Goal: Information Seeking & Learning: Learn about a topic

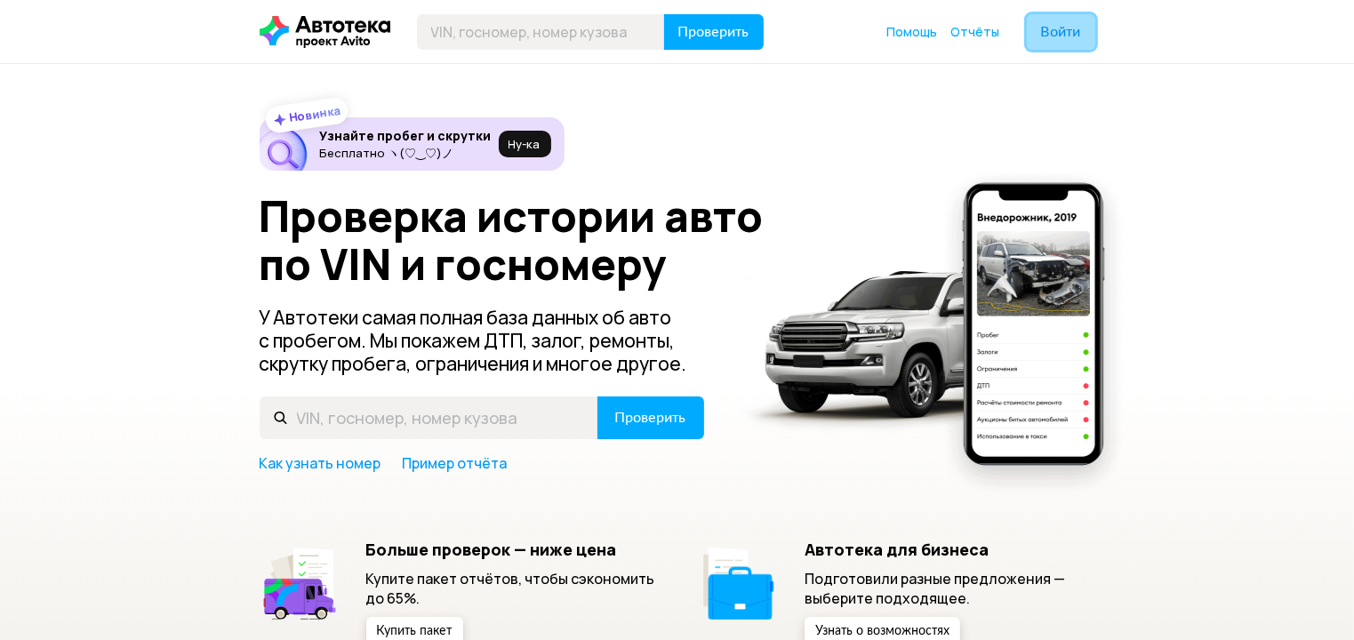
click at [1049, 32] on span "Войти" at bounding box center [1061, 32] width 40 height 14
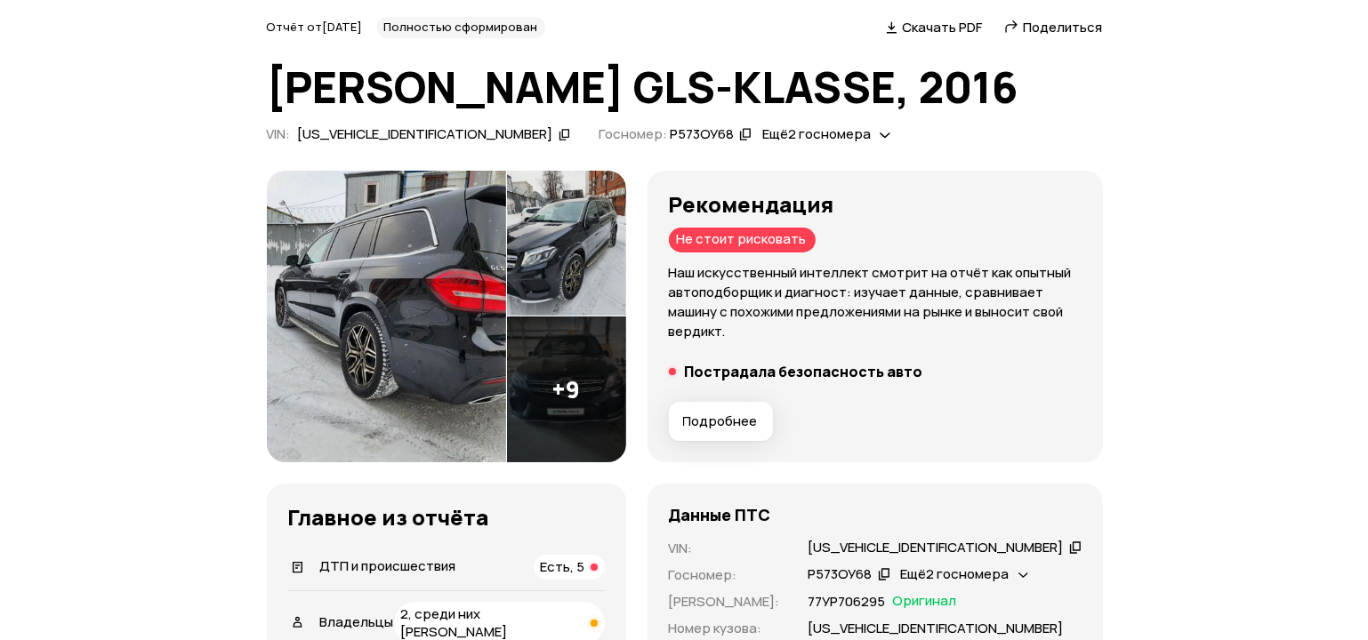
scroll to position [71, 0]
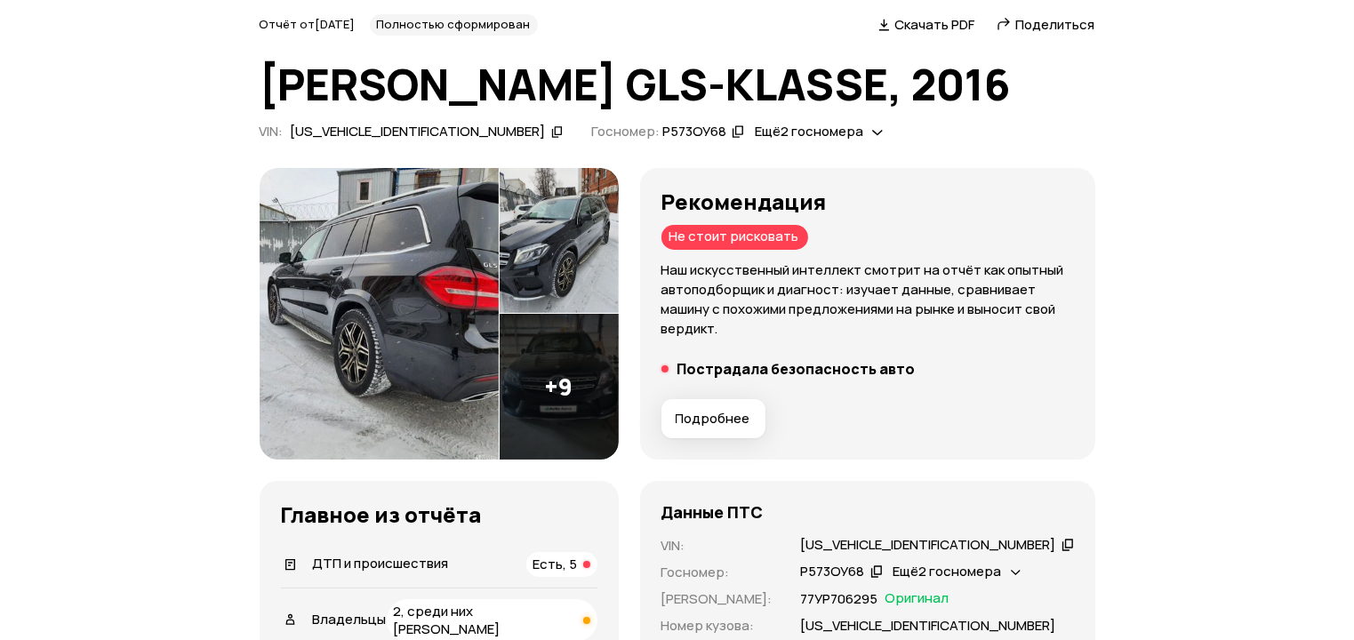
click at [615, 213] on img at bounding box center [559, 241] width 119 height 146
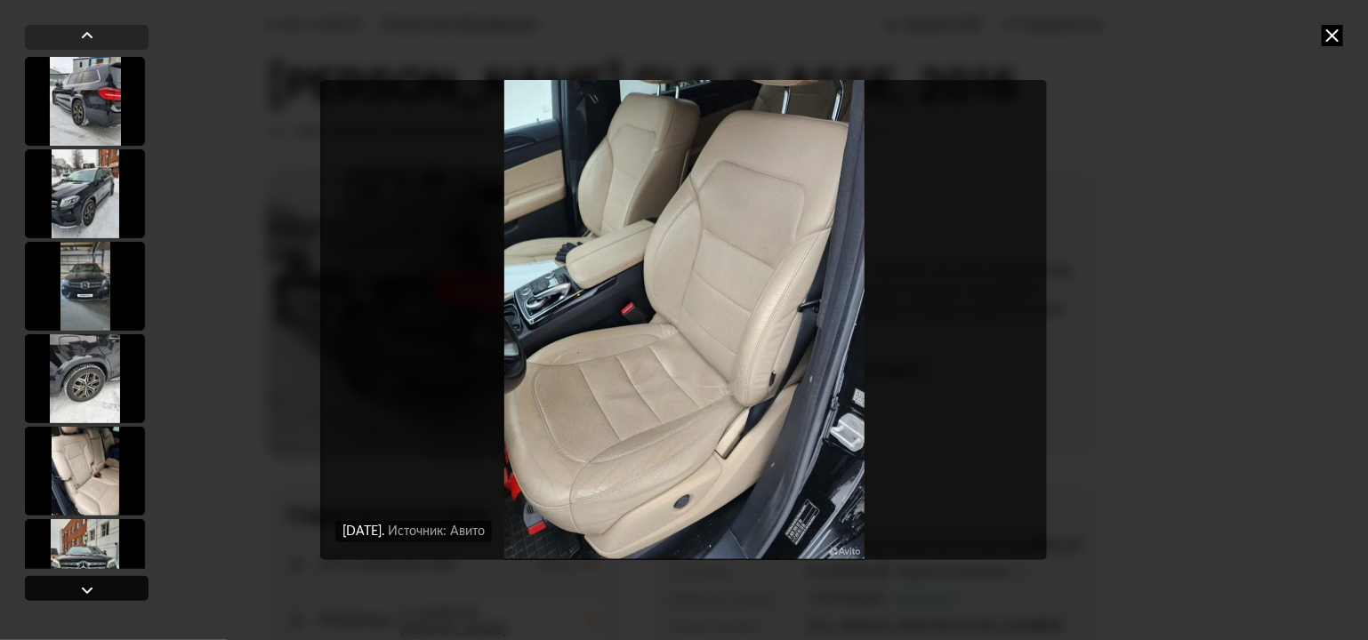
click at [121, 582] on div at bounding box center [87, 588] width 124 height 25
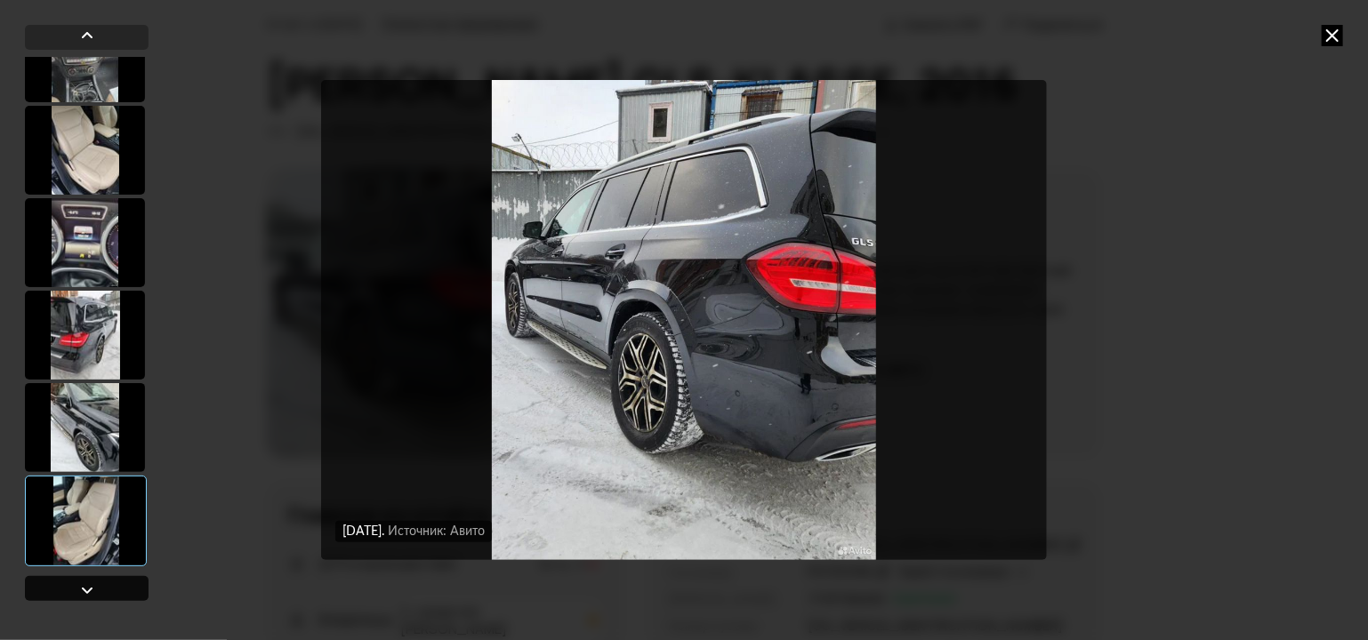
click at [121, 582] on div at bounding box center [87, 588] width 124 height 25
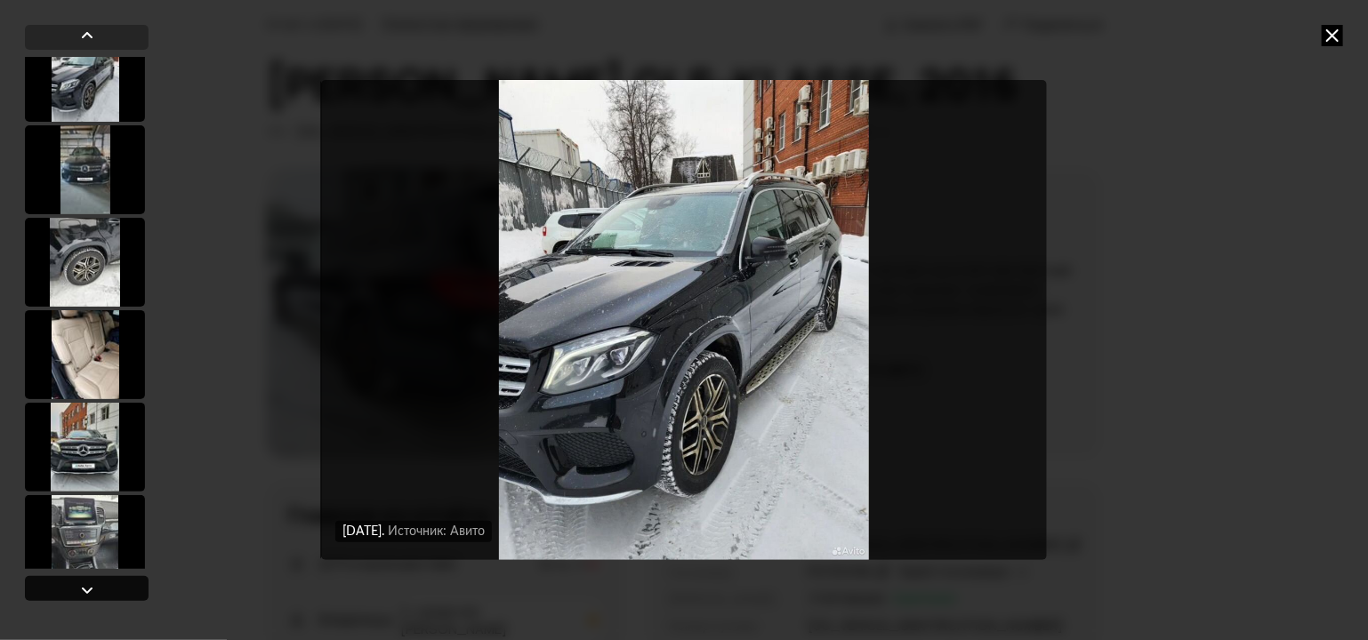
click at [121, 582] on div at bounding box center [87, 588] width 124 height 25
click at [101, 65] on div at bounding box center [86, 77] width 122 height 91
click at [100, 42] on div at bounding box center [87, 37] width 124 height 25
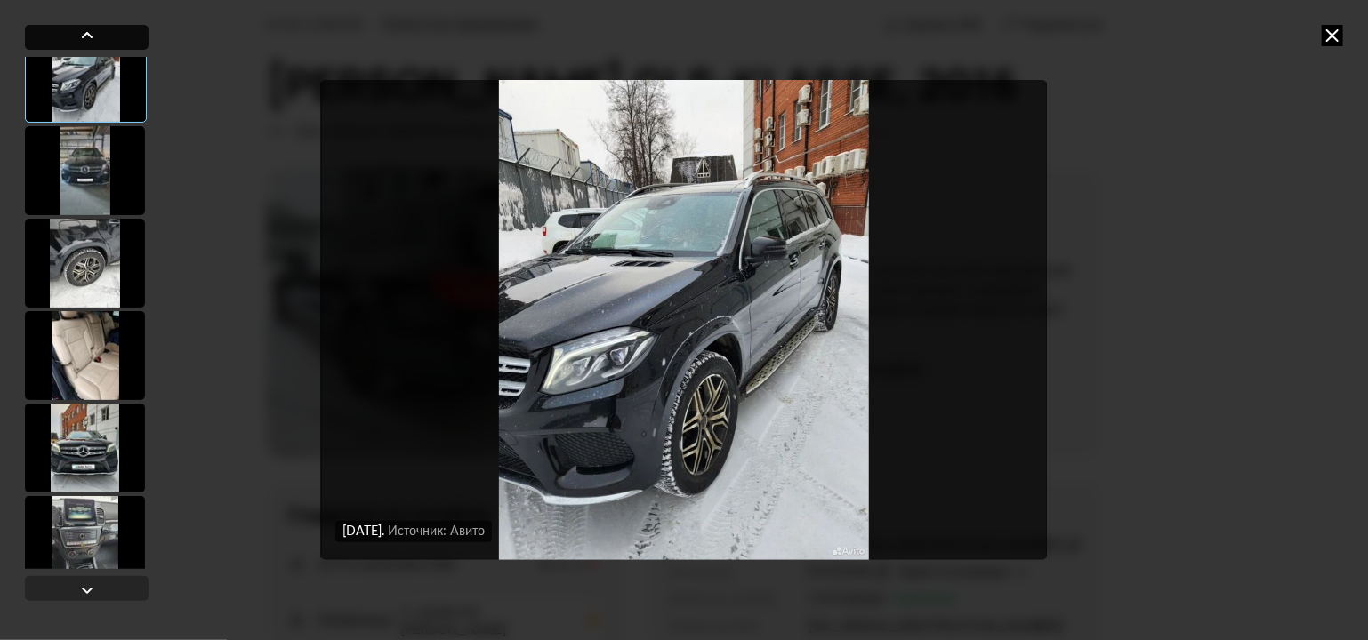
scroll to position [29, 0]
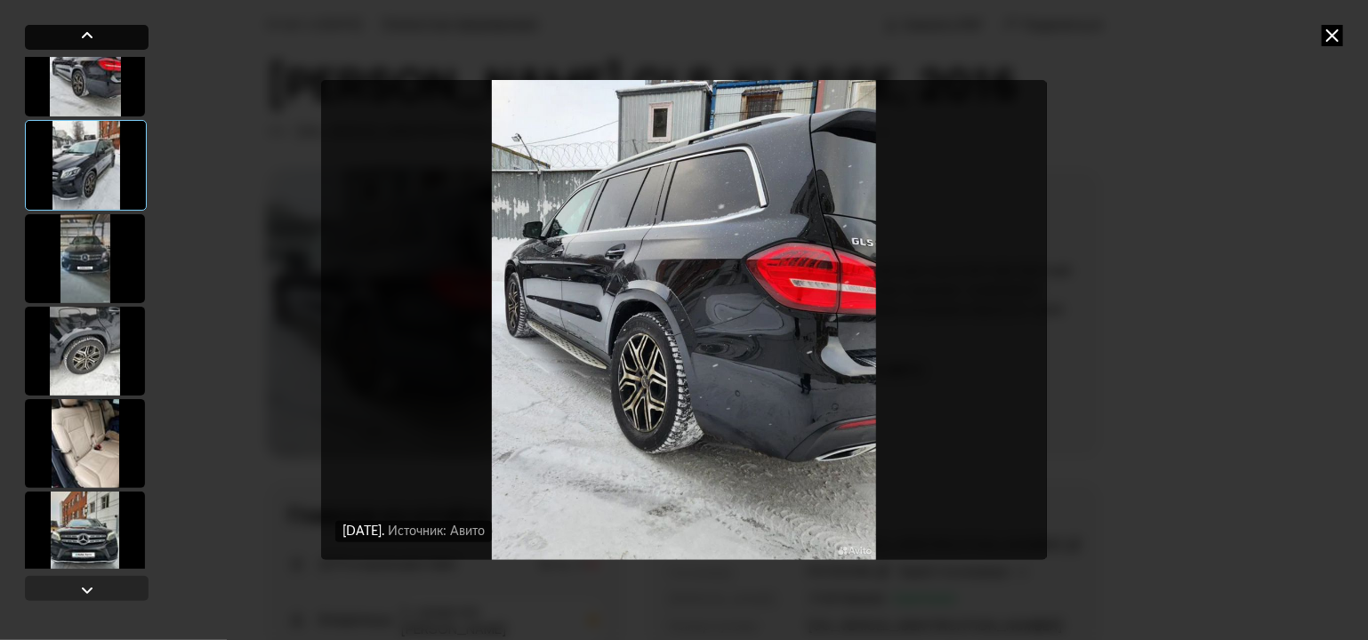
click at [100, 42] on div at bounding box center [87, 37] width 124 height 25
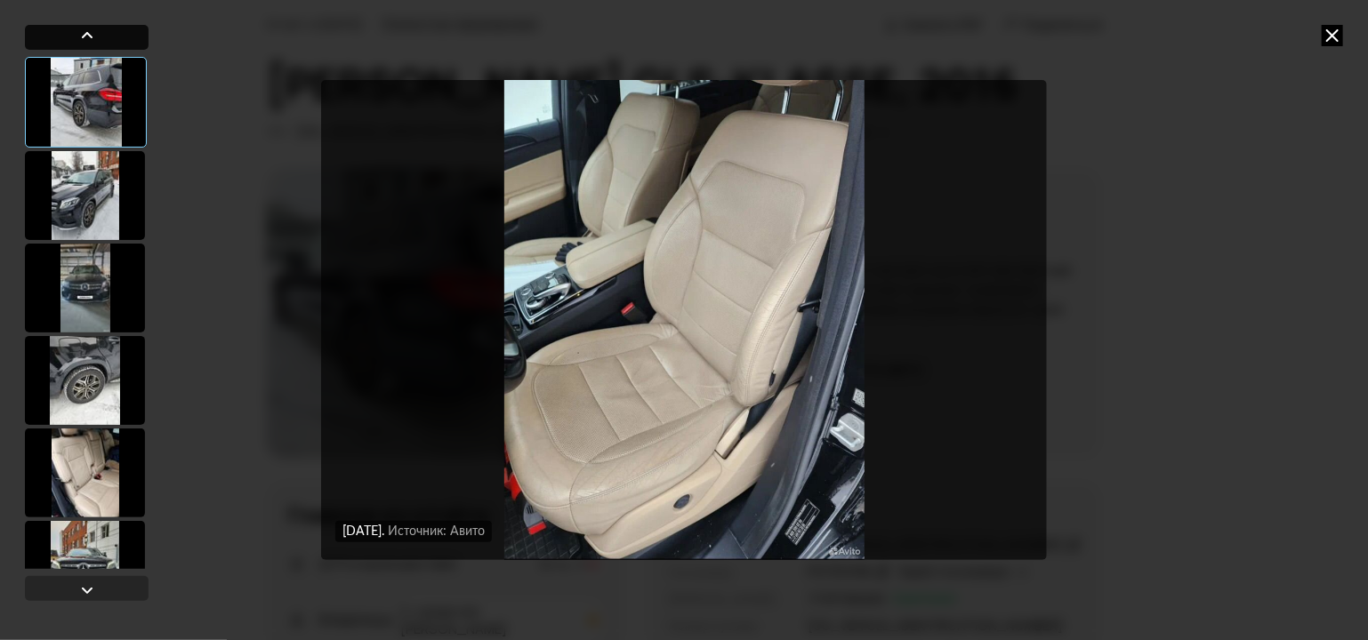
click at [100, 42] on div at bounding box center [87, 37] width 124 height 25
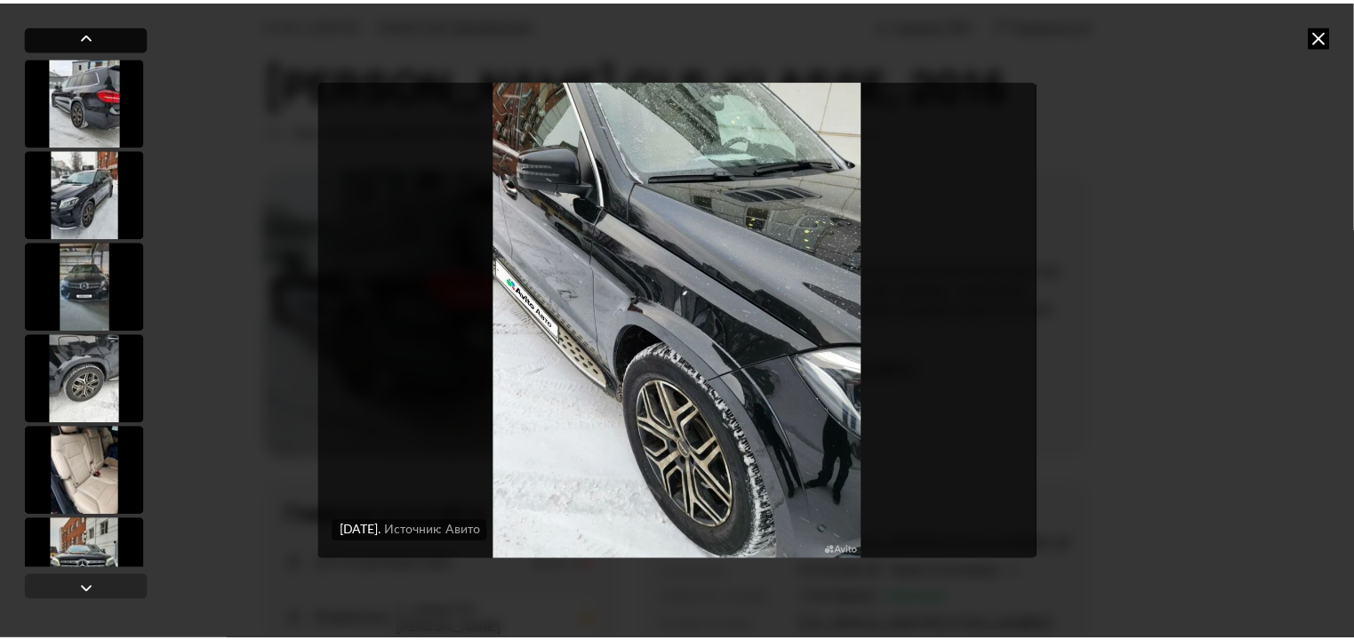
scroll to position [598, 0]
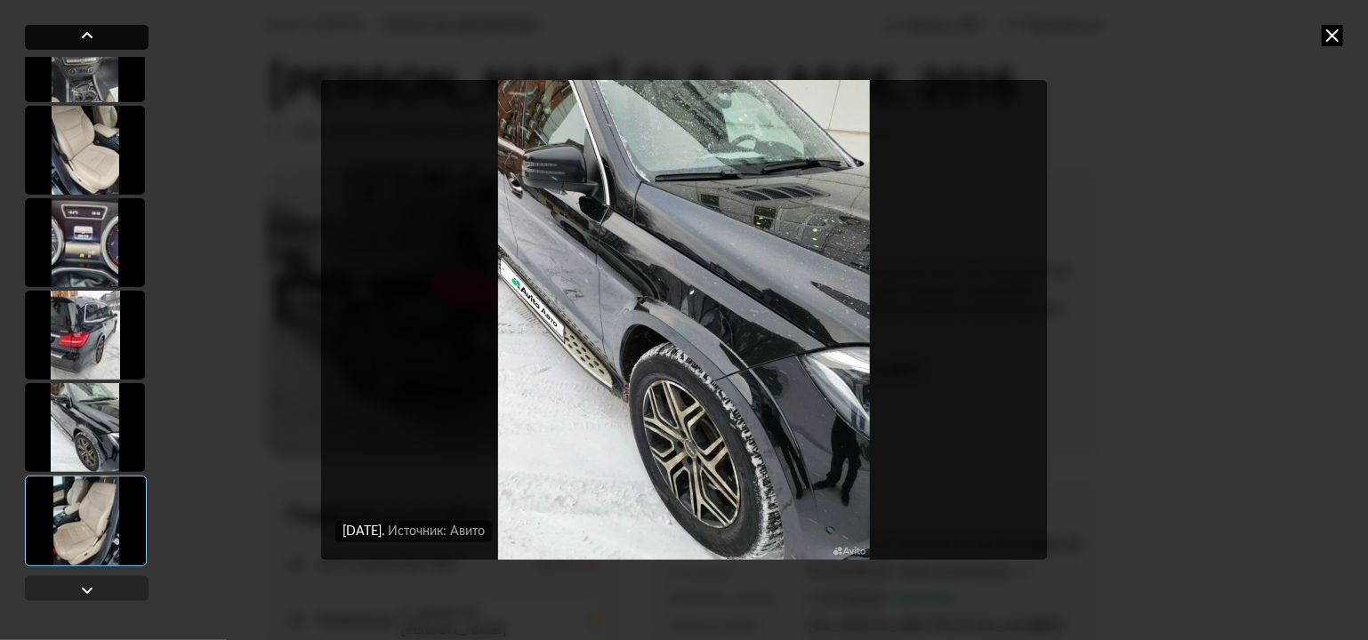
click at [100, 42] on div at bounding box center [87, 37] width 124 height 25
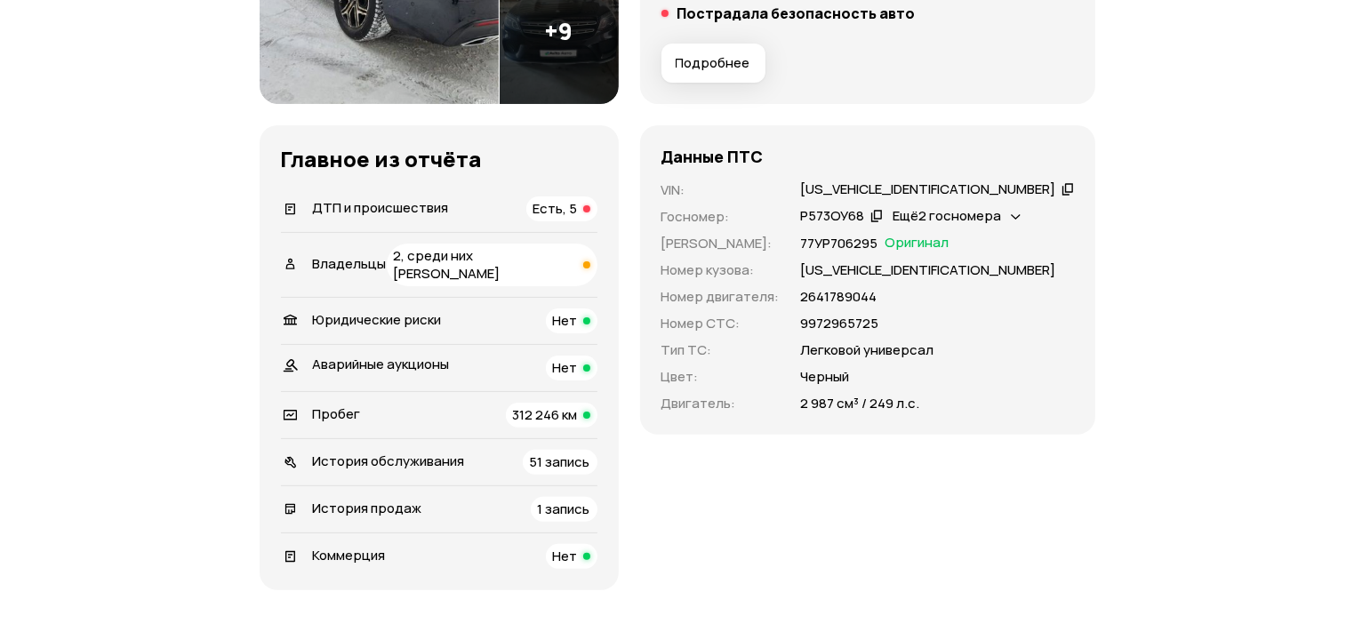
scroll to position [462, 0]
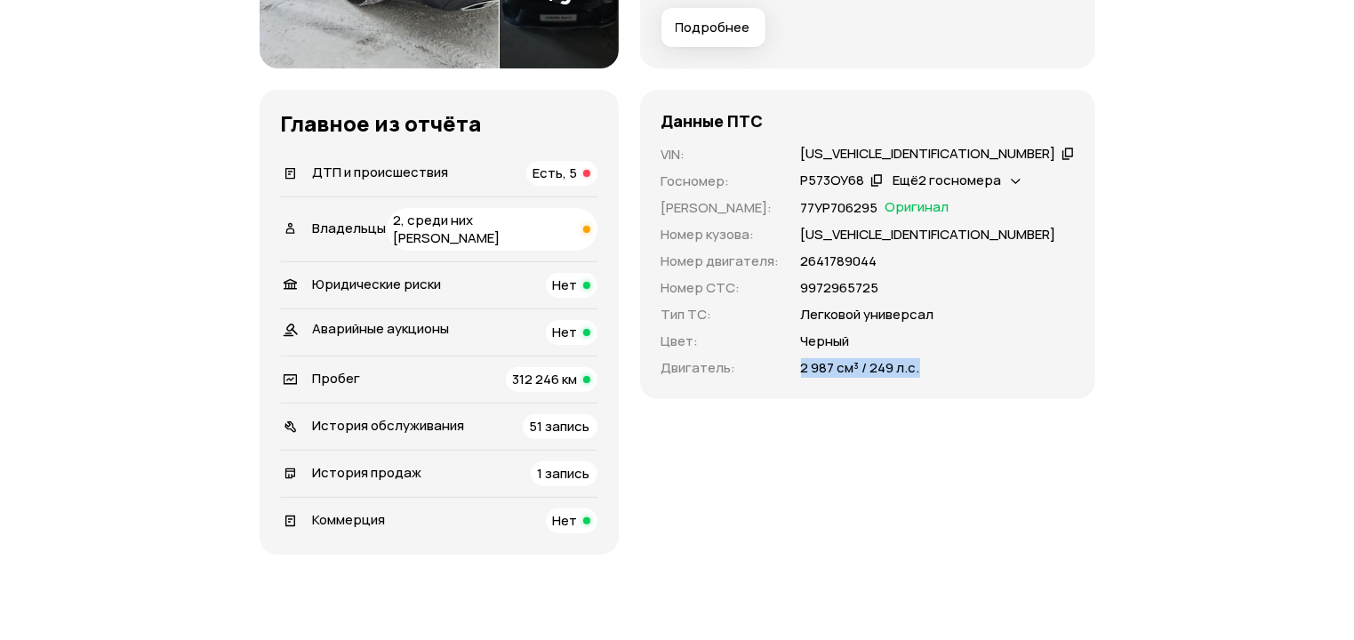
drag, startPoint x: 964, startPoint y: 370, endPoint x: 840, endPoint y: 373, distance: 123.6
click at [840, 373] on div "VIN : WDC1668241A716052   Госномер : Р573ОУ68   Ещё 2 госномера   Номер ПТС : 7…" at bounding box center [868, 261] width 413 height 233
click at [1002, 179] on span "Ещё 2 госномера" at bounding box center [948, 180] width 108 height 19
click at [1055, 302] on div "VIN : WDC1668241A716052   Госномер : Р573ОУ68   Ещё 2 госномера   Номер ПТС : 7…" at bounding box center [868, 261] width 413 height 233
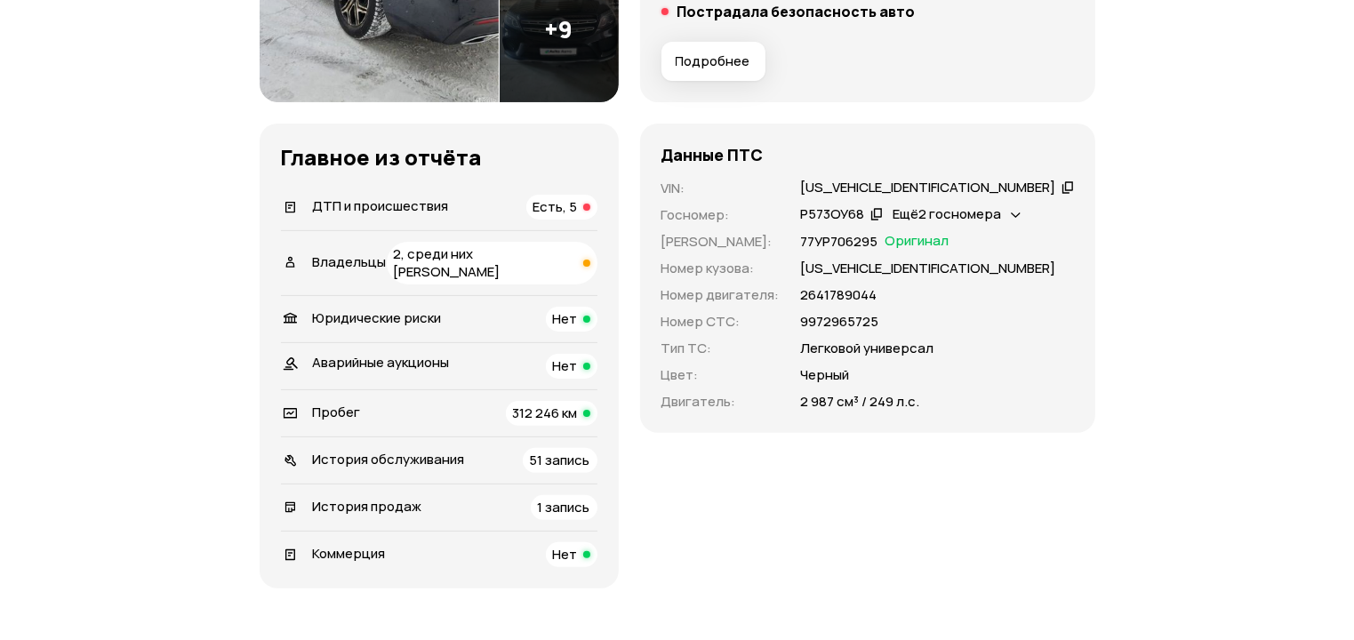
scroll to position [427, 0]
click at [501, 249] on span "2, среди них юрлицо" at bounding box center [447, 264] width 107 height 36
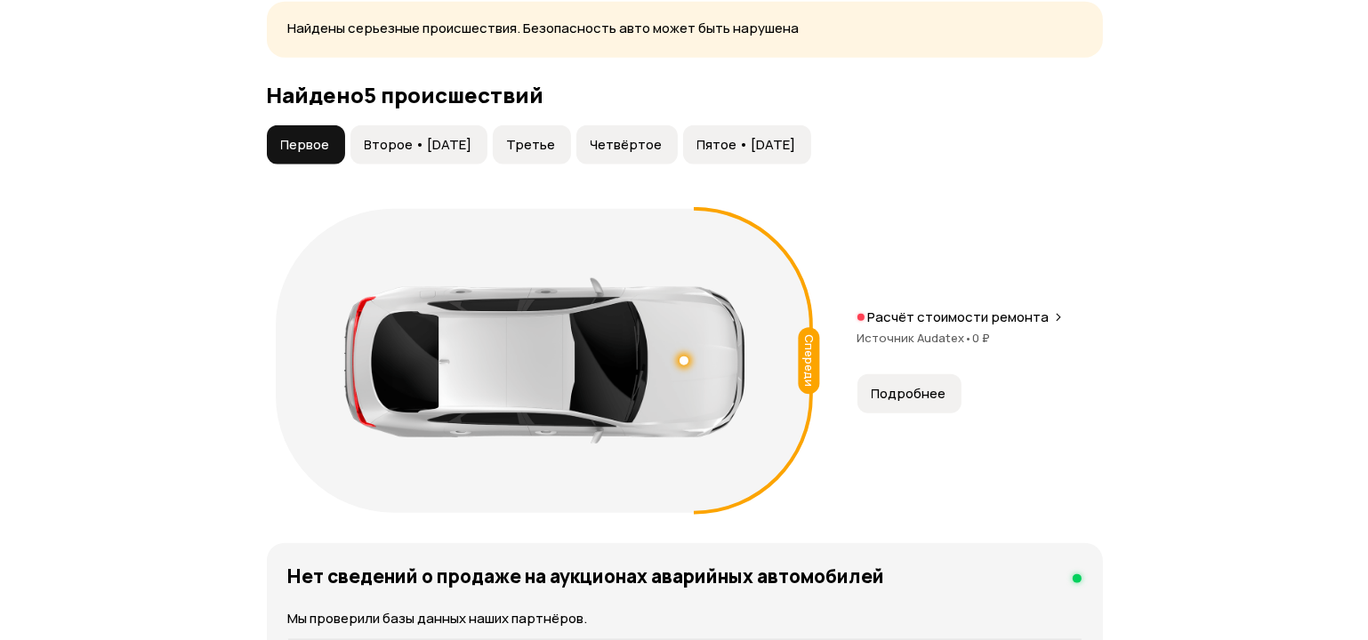
scroll to position [1949, 0]
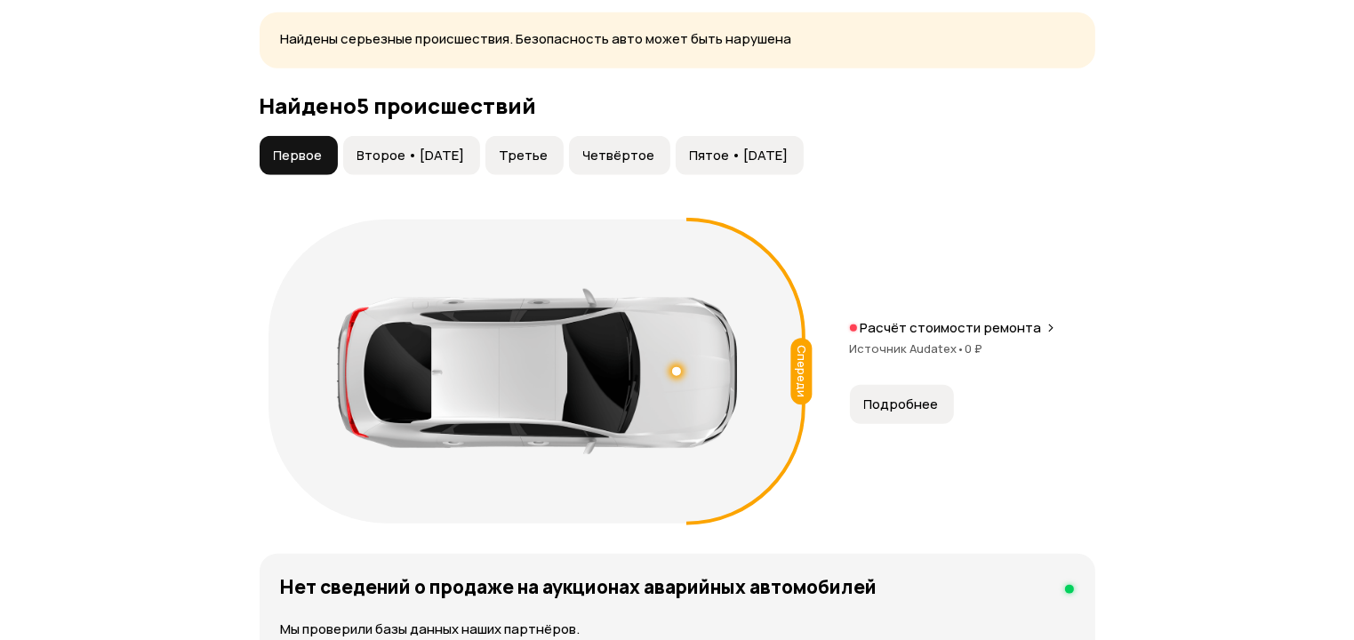
click at [923, 396] on span "Подробнее" at bounding box center [901, 405] width 75 height 18
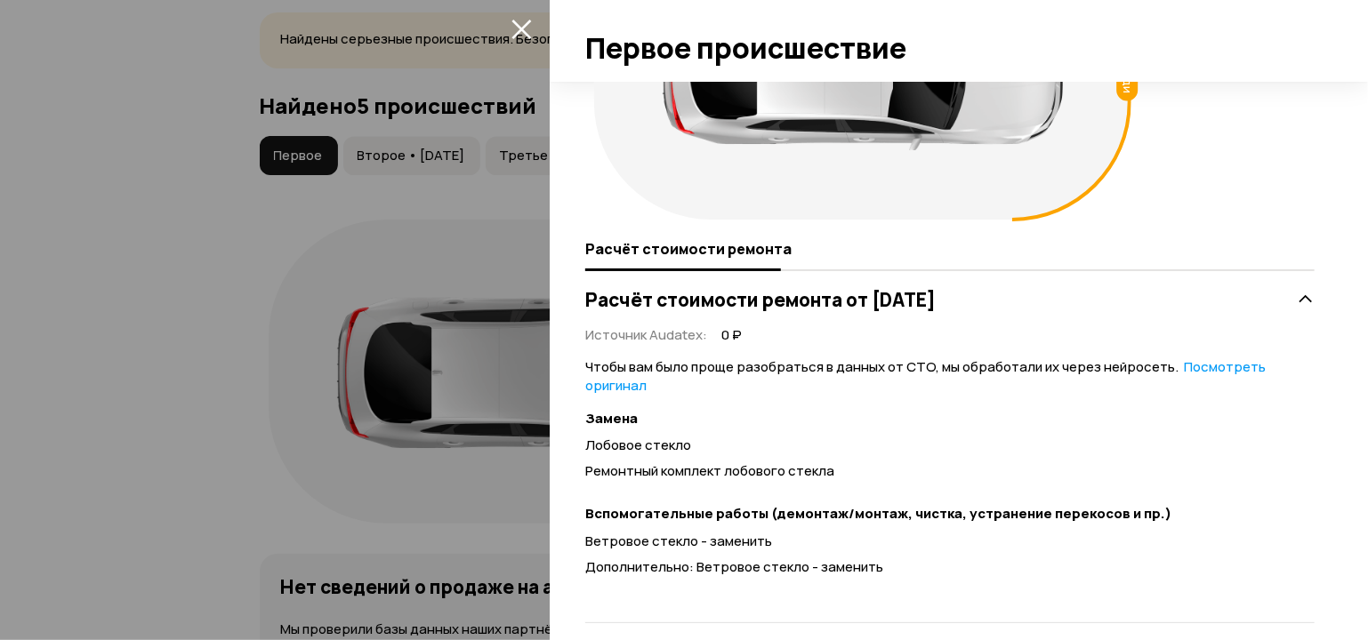
scroll to position [193, 0]
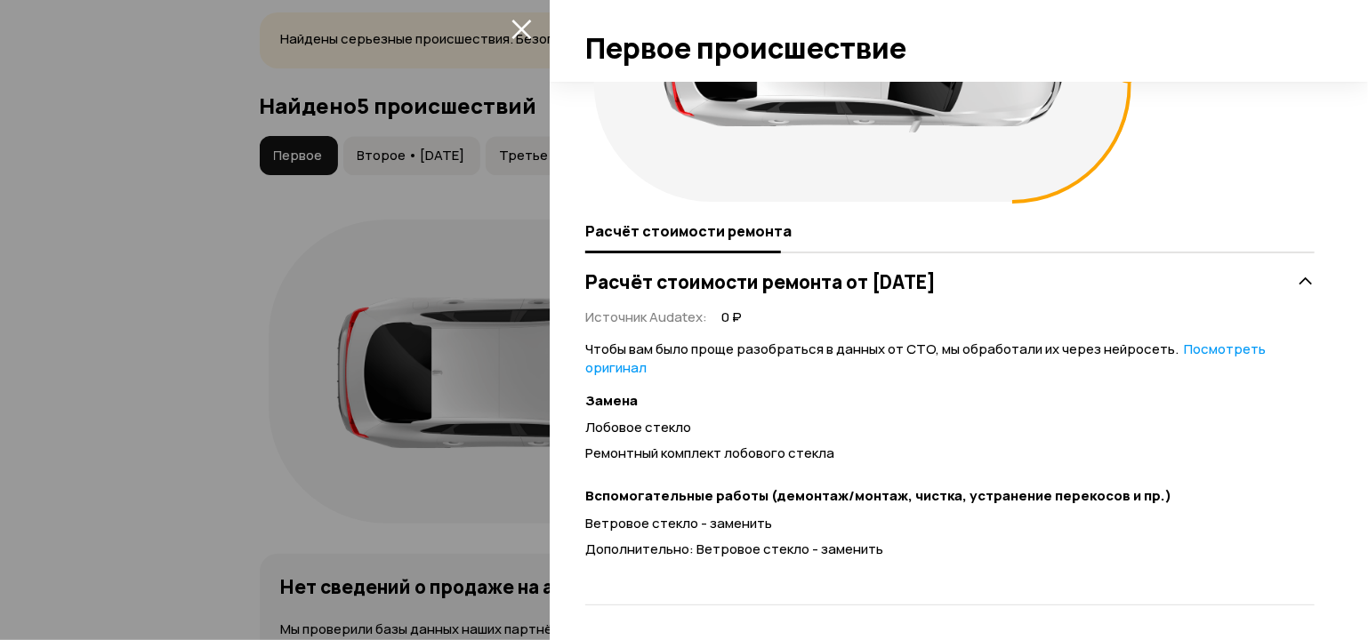
click at [920, 277] on h3 "Расчёт стоимости ремонта от 19 февраля 2018 года" at bounding box center [760, 281] width 350 height 23
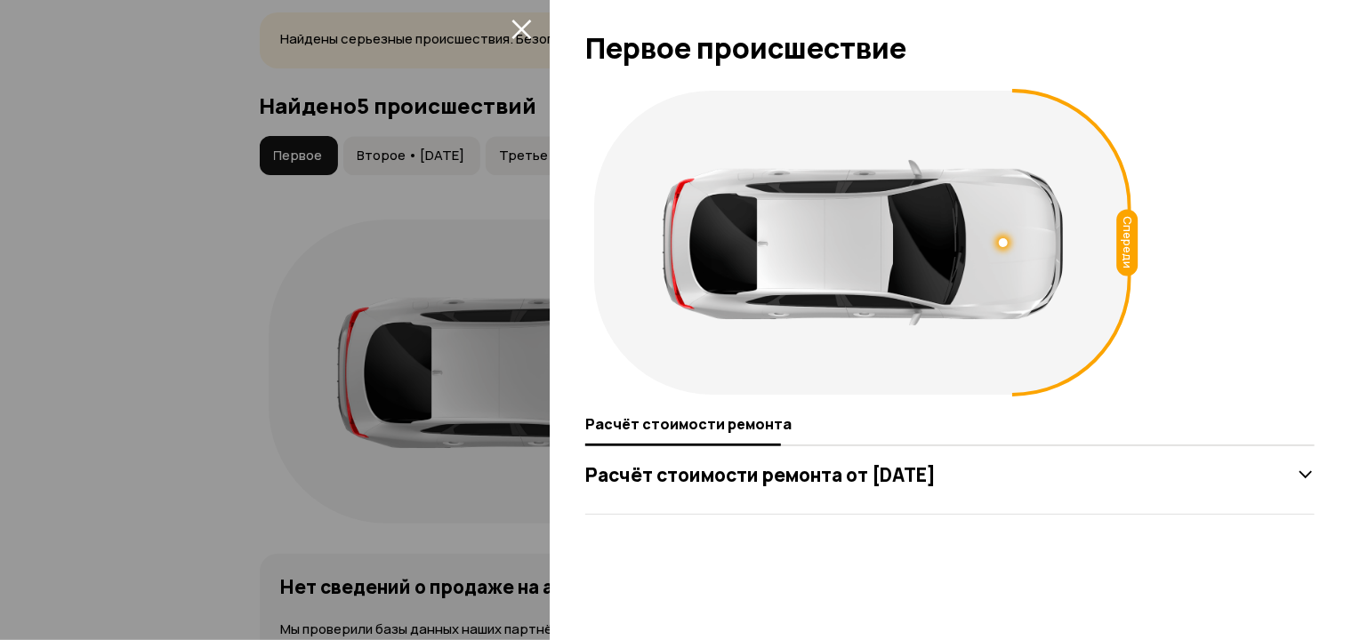
click at [1094, 476] on div "Расчёт стоимости ремонта от 19 февраля 2018 года" at bounding box center [949, 475] width 729 height 36
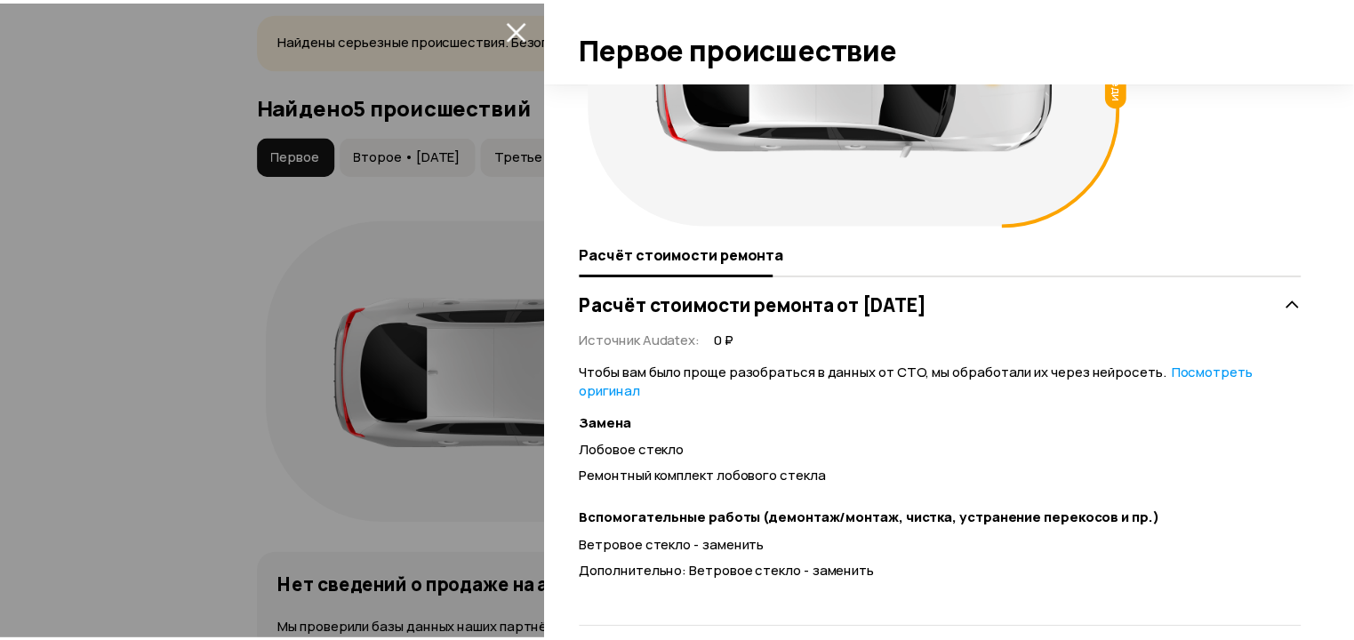
scroll to position [193, 0]
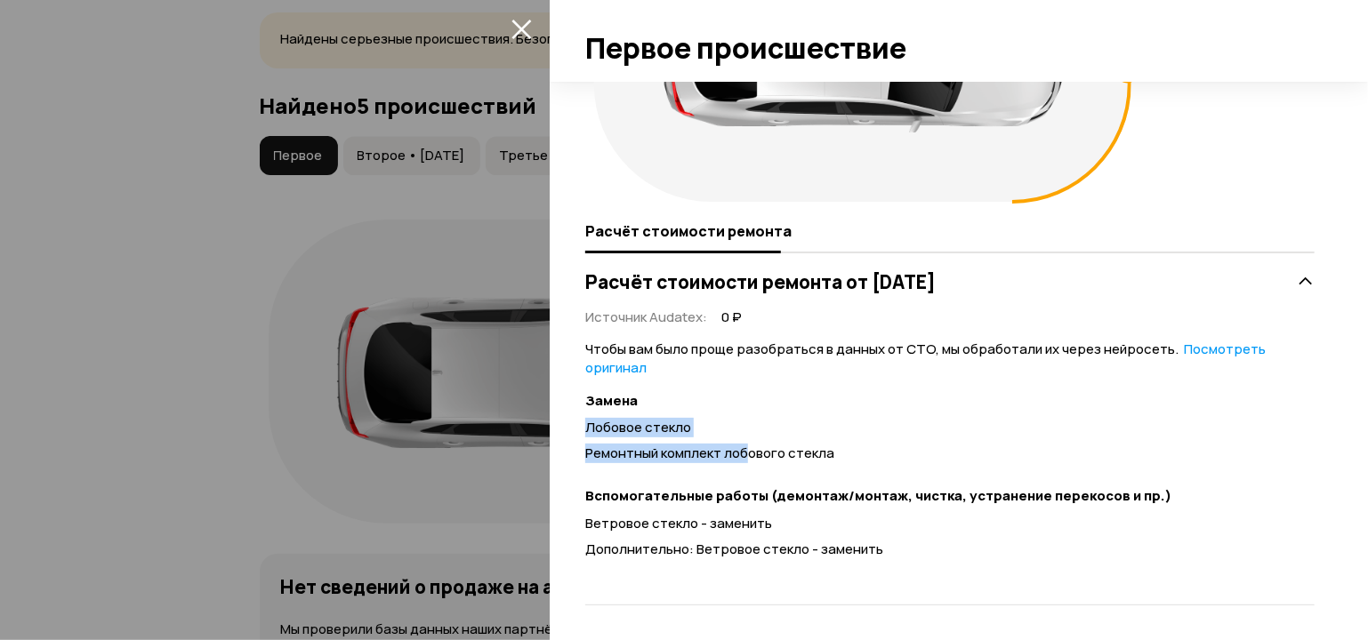
drag, startPoint x: 747, startPoint y: 446, endPoint x: 576, endPoint y: 423, distance: 172.2
click at [576, 423] on div "Спереди Расчёт стоимости ремонта Расчёт стоимости ремонта от 19 февраля 2018 го…" at bounding box center [959, 361] width 818 height 558
click at [423, 140] on div at bounding box center [684, 320] width 1368 height 640
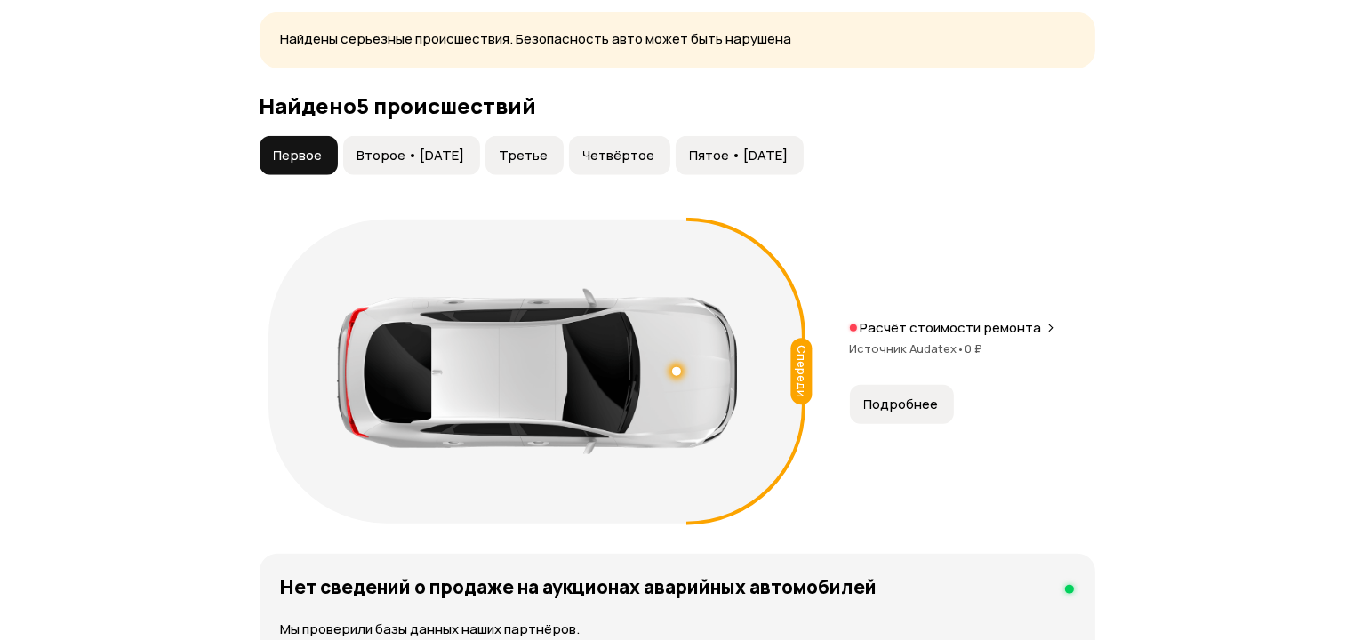
click at [423, 147] on span "Второе • 04 авг 2020" at bounding box center [411, 156] width 108 height 18
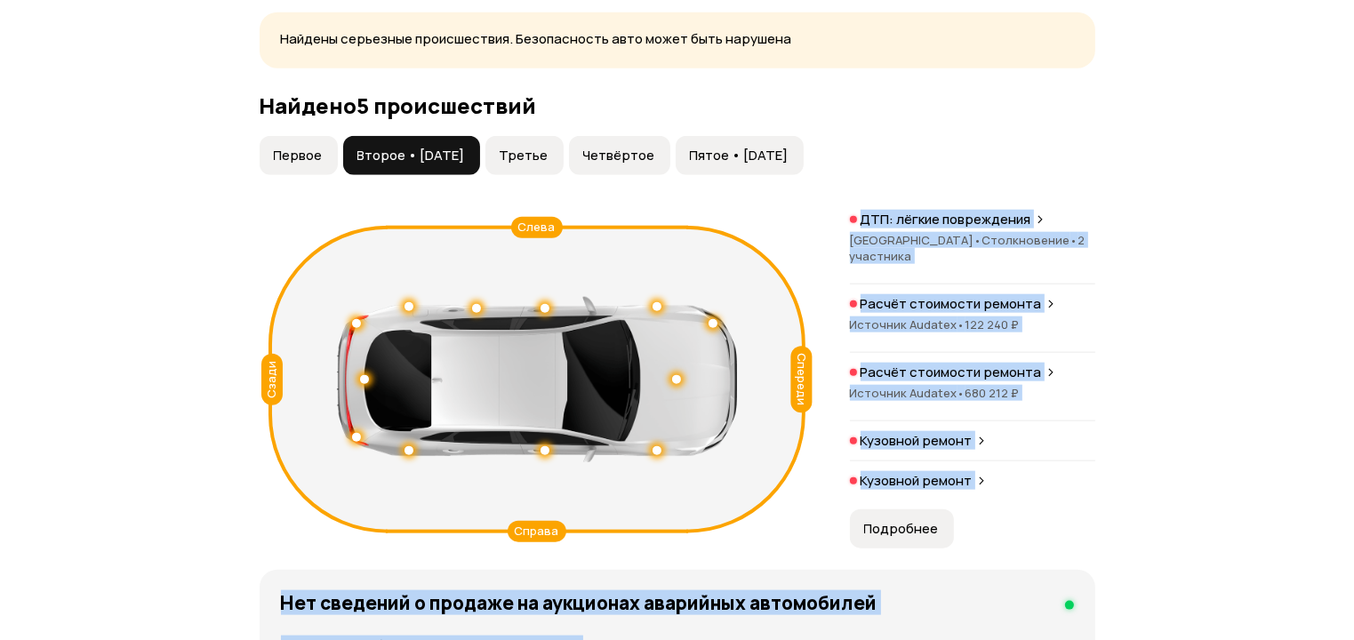
click at [423, 147] on span "Второе • 04 авг 2020" at bounding box center [411, 156] width 108 height 18
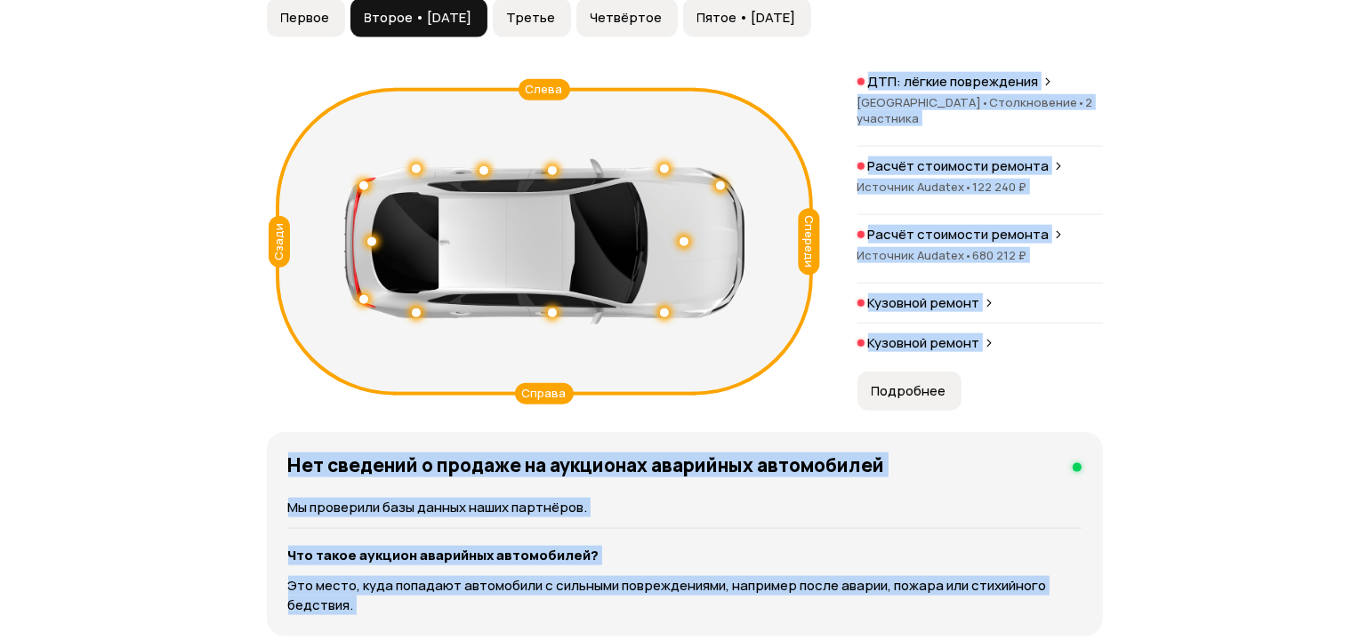
scroll to position [2116, 0]
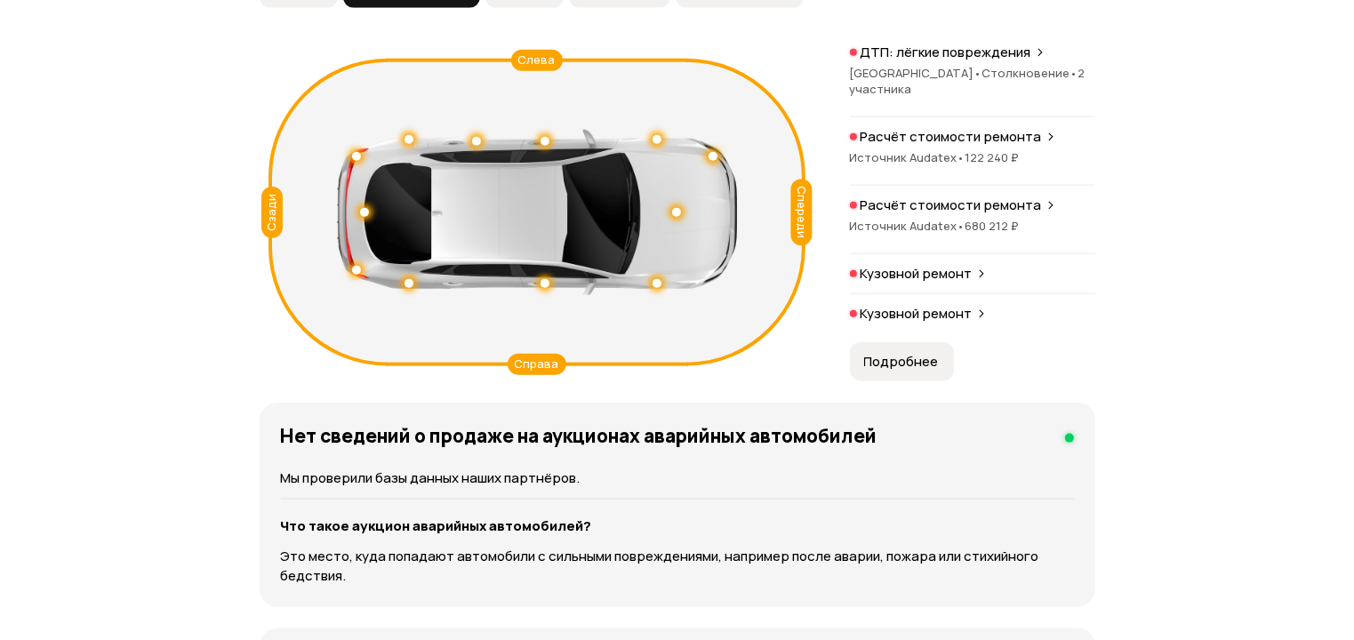
click at [920, 353] on span "Подробнее" at bounding box center [901, 362] width 75 height 18
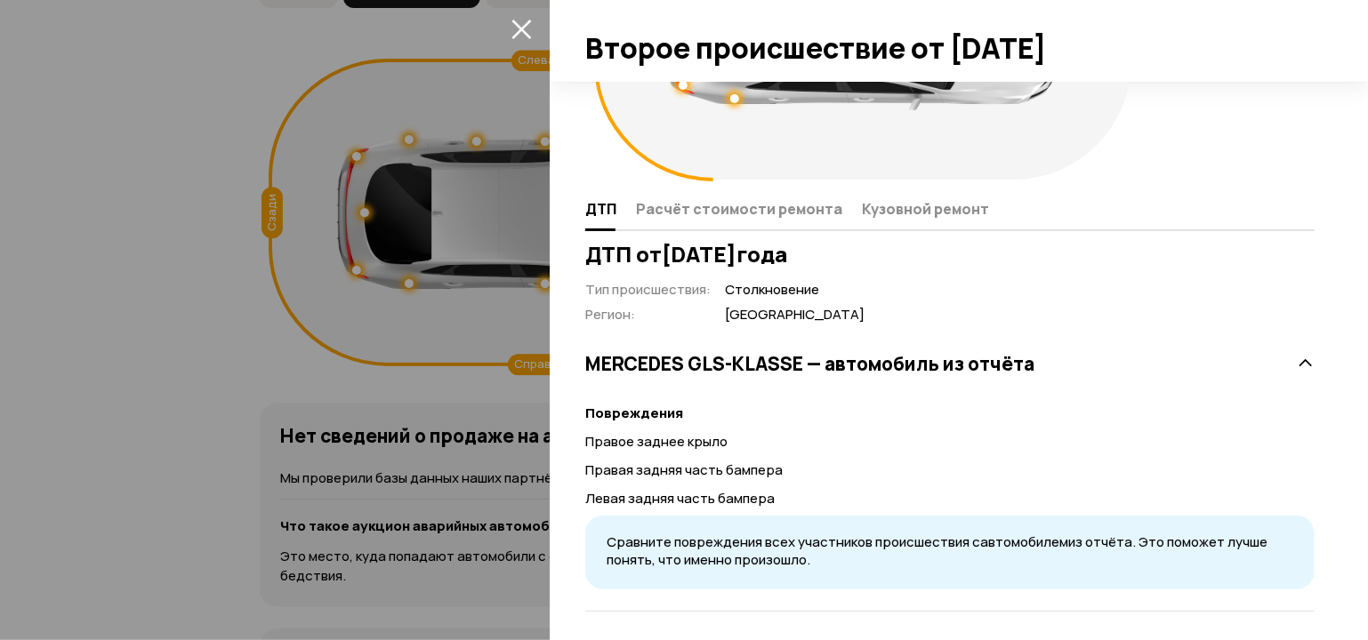
scroll to position [249, 0]
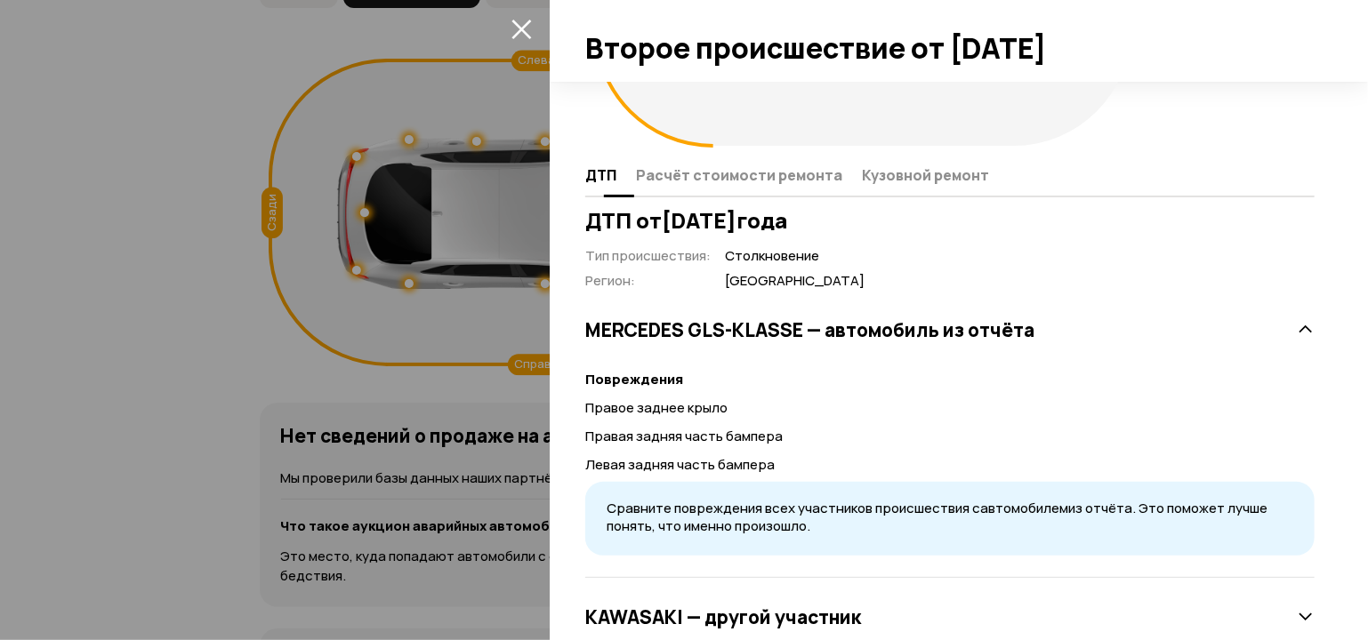
click at [728, 184] on span "Расчёт стоимости ремонта" at bounding box center [739, 175] width 206 height 18
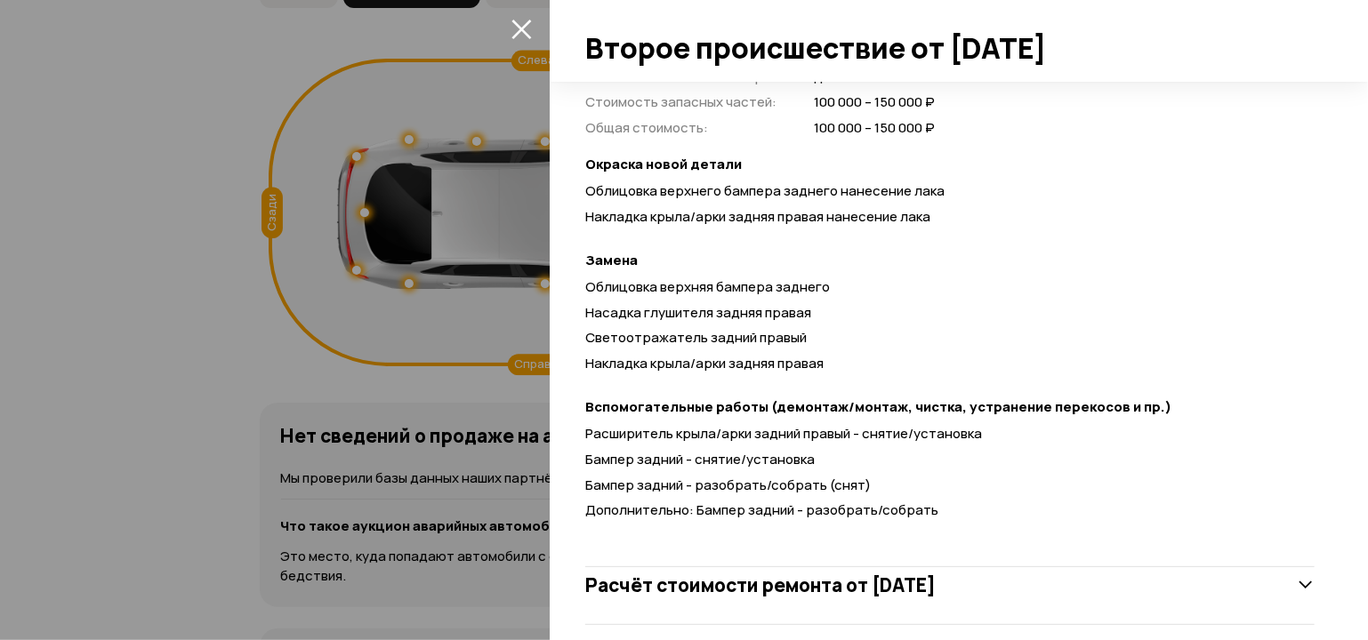
scroll to position [589, 0]
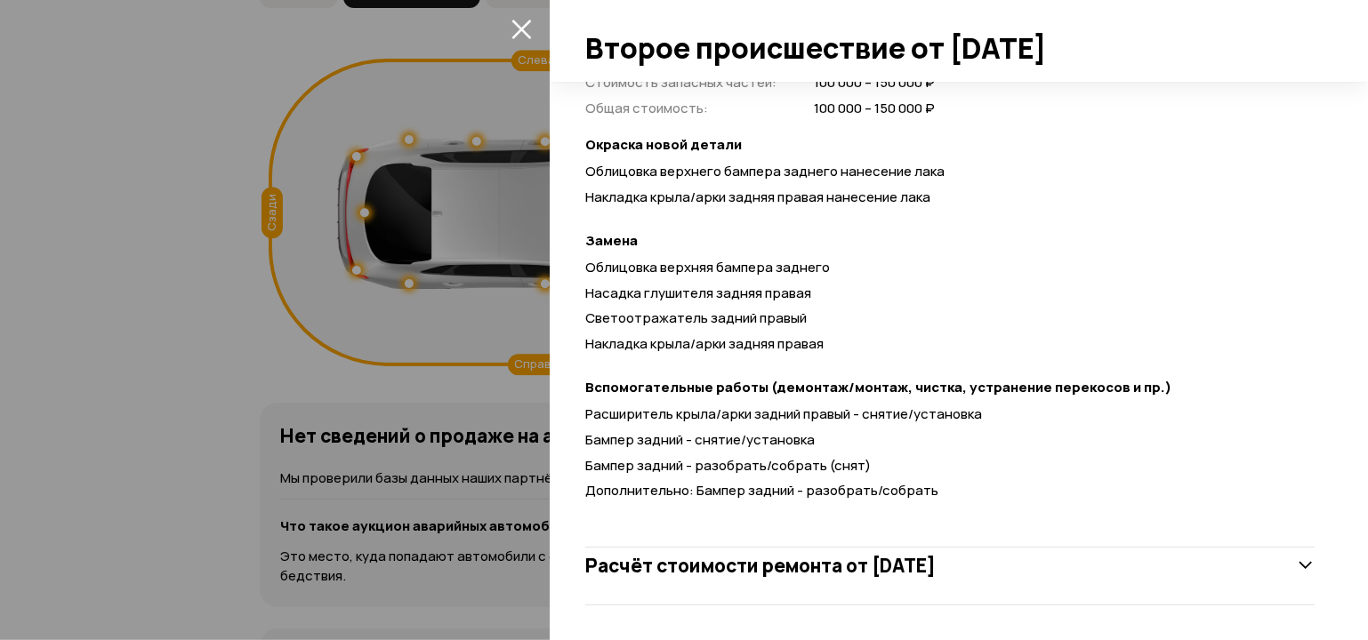
click at [809, 567] on h3 "Расчёт стоимости ремонта от 17 августа 2020 года" at bounding box center [760, 565] width 350 height 23
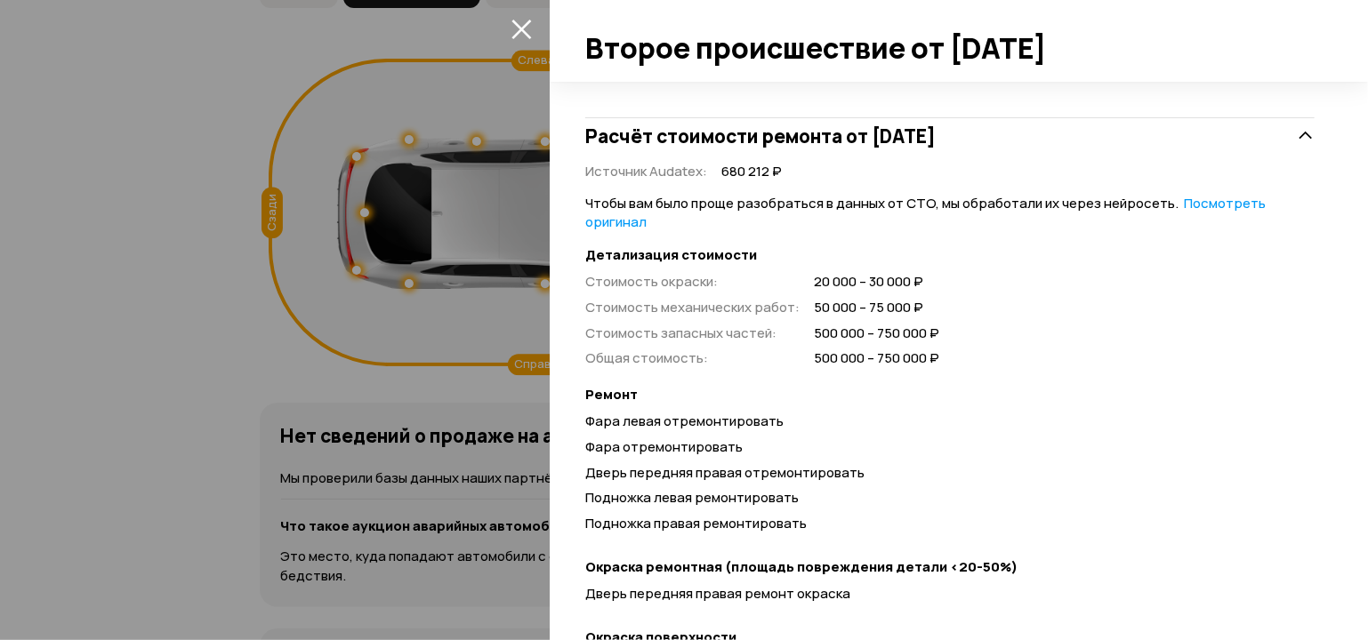
scroll to position [1028, 0]
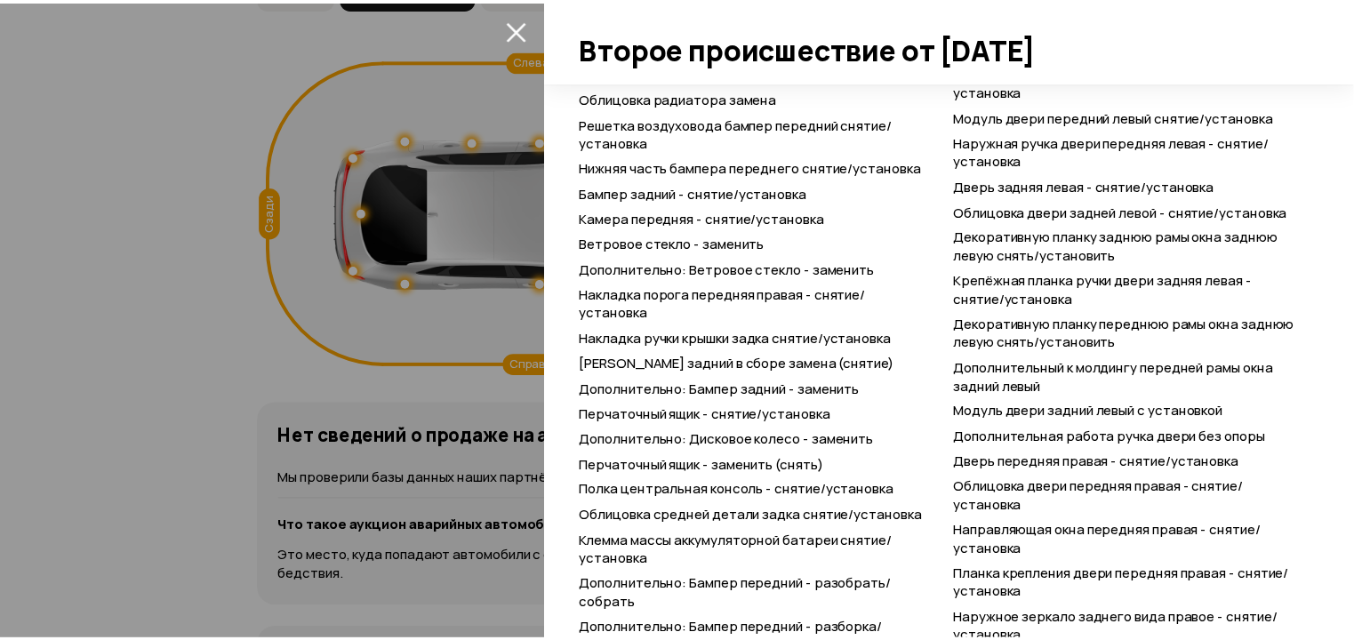
scroll to position [420, 0]
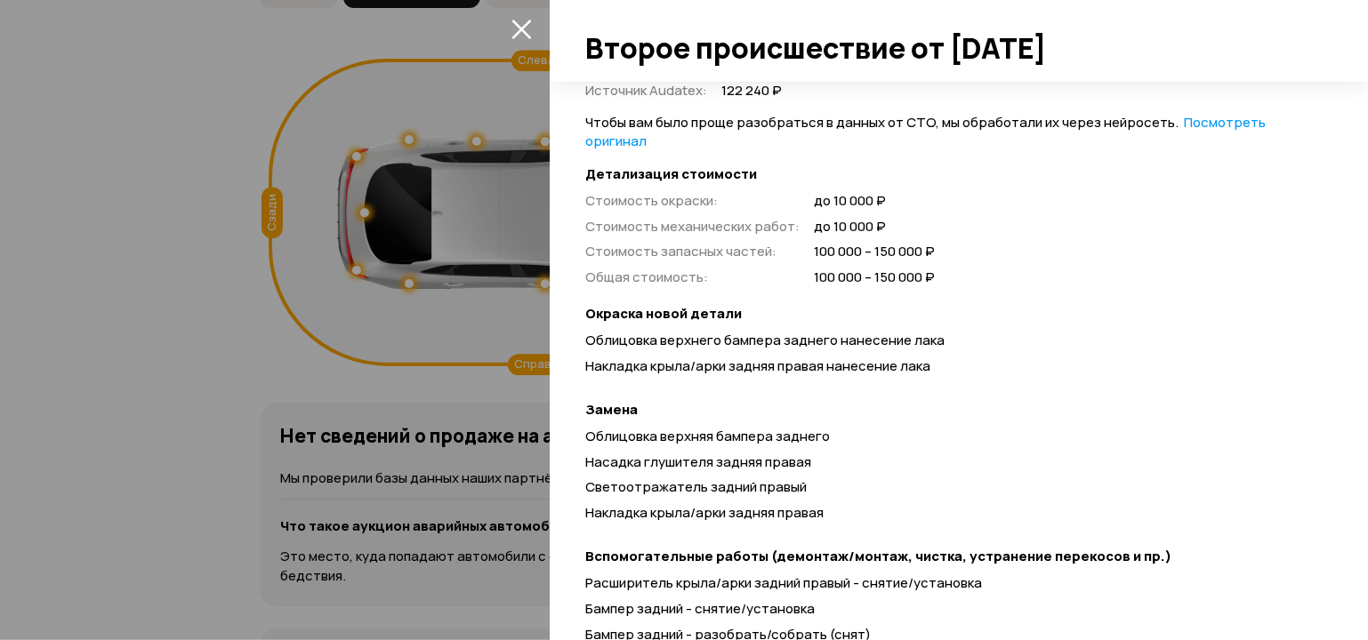
click at [529, 31] on icon "закрыть" at bounding box center [521, 29] width 20 height 20
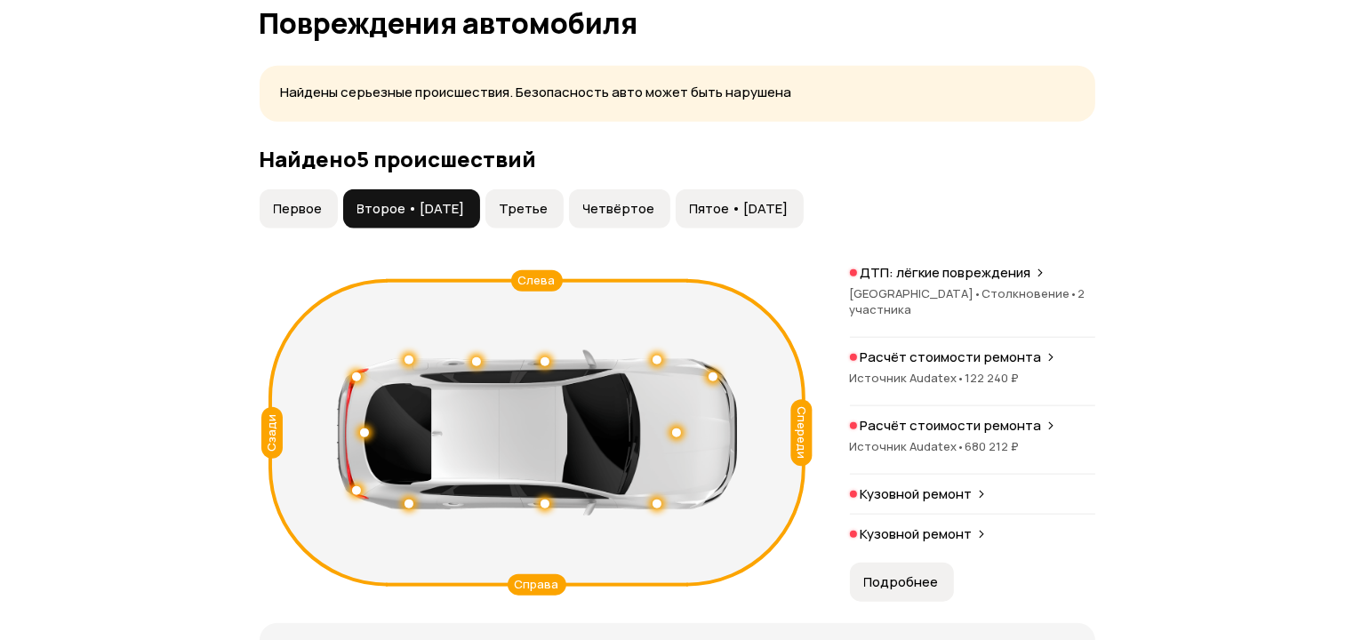
scroll to position [1867, 0]
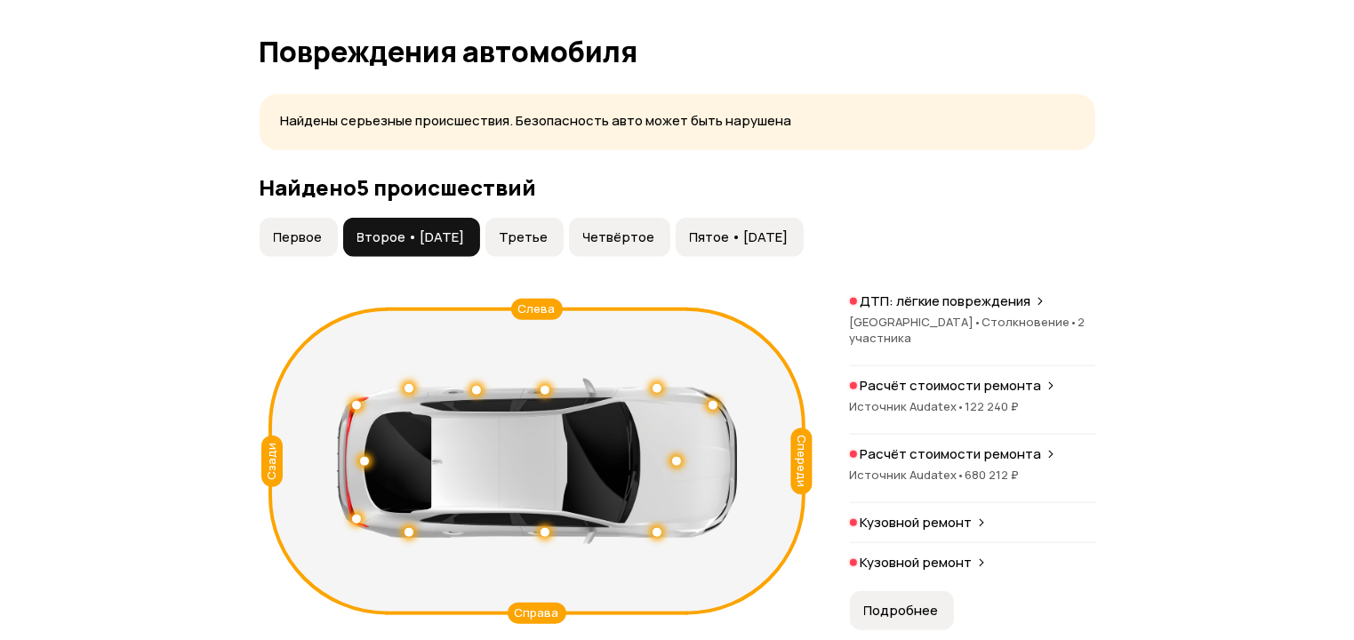
click at [564, 230] on button "Третье" at bounding box center [525, 237] width 78 height 39
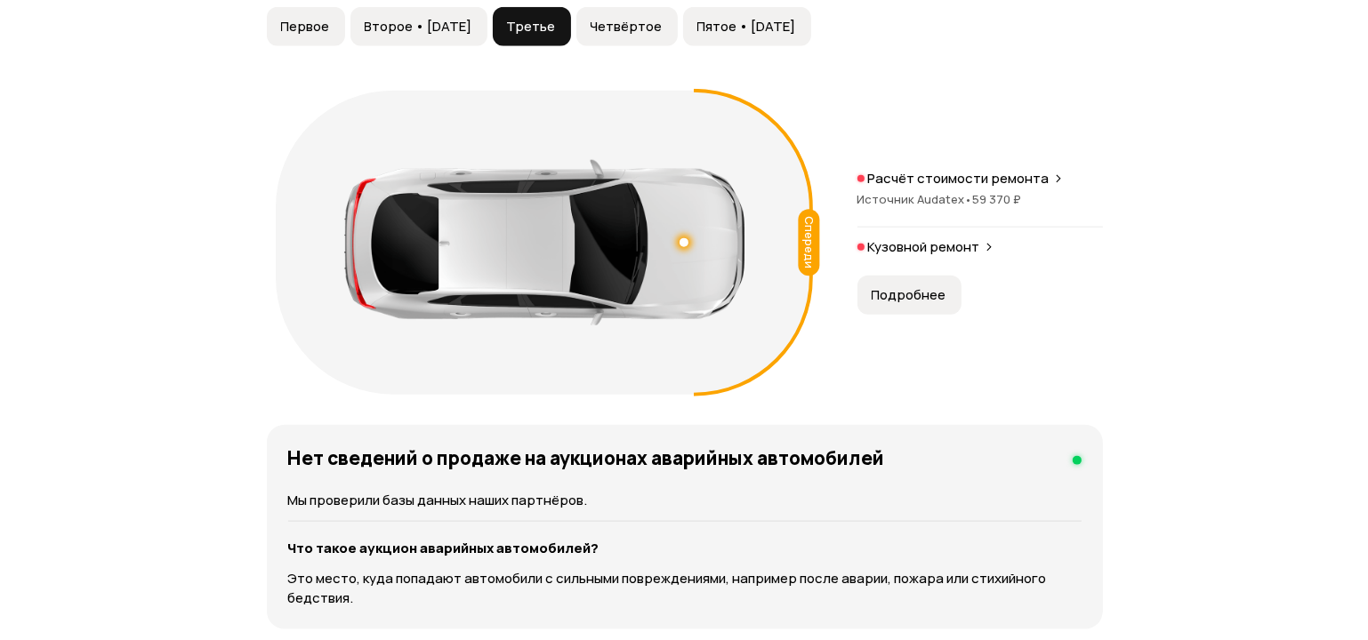
scroll to position [2081, 0]
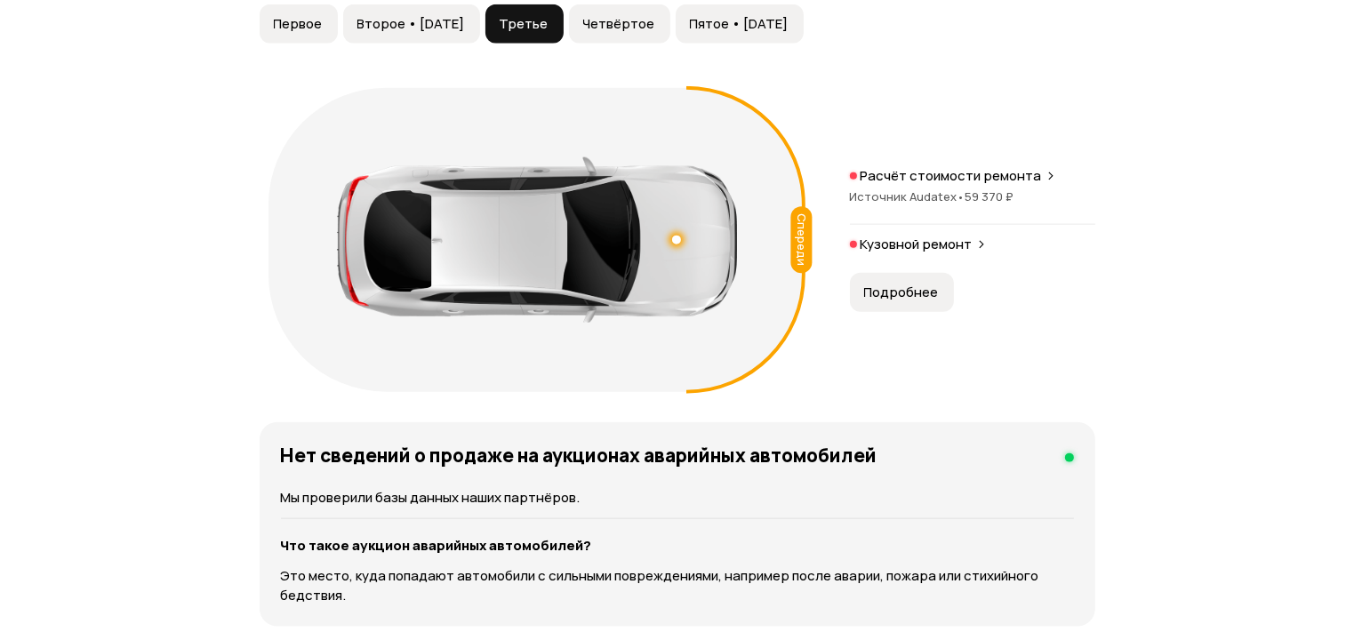
click at [896, 189] on span "Источник Audatex •" at bounding box center [908, 197] width 116 height 16
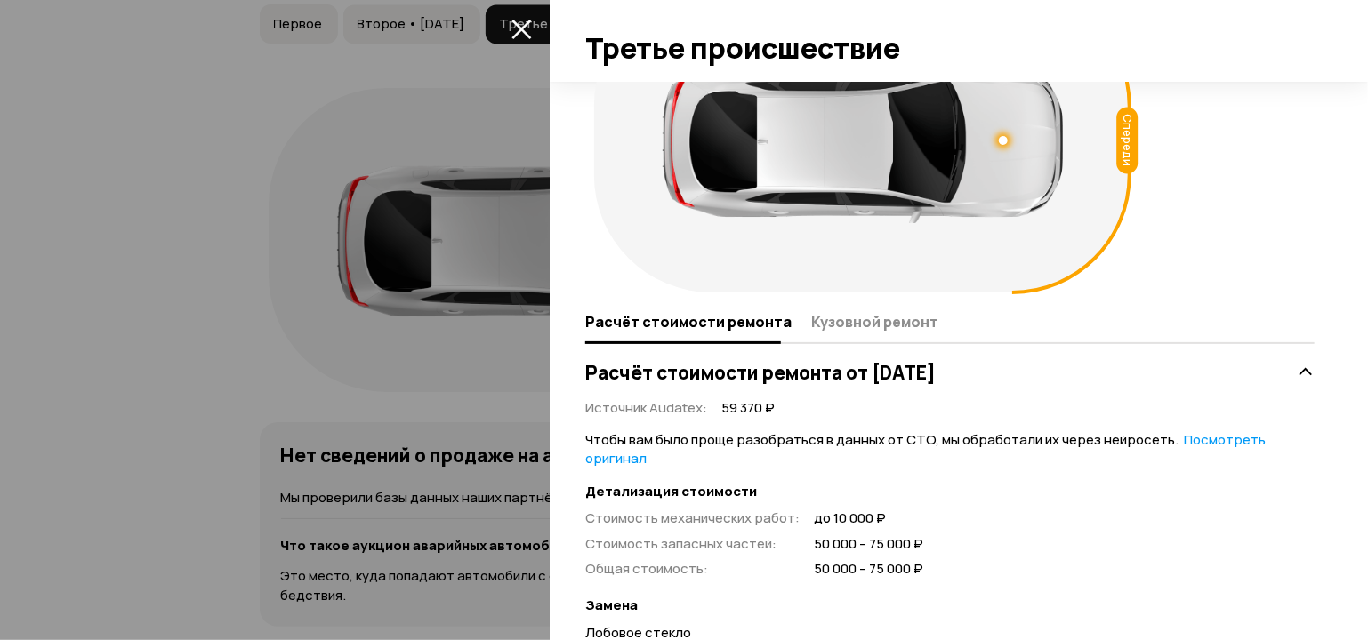
scroll to position [99, 0]
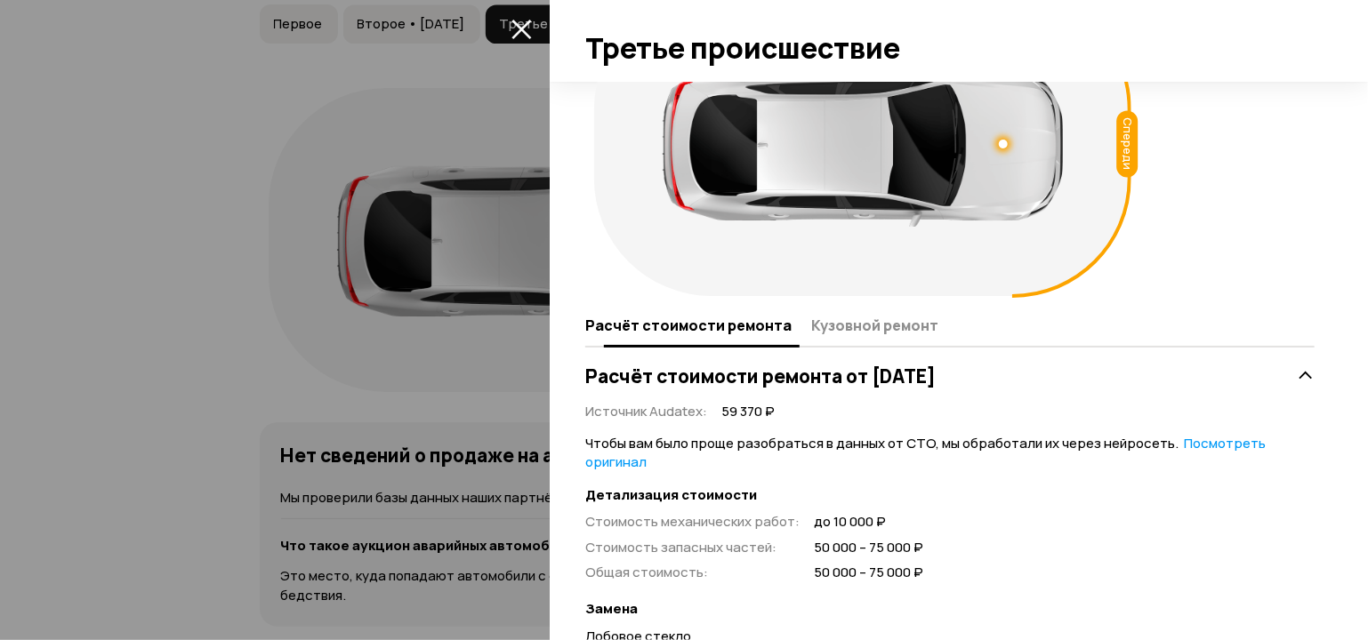
click at [825, 328] on span "Кузовной ремонт" at bounding box center [874, 326] width 127 height 18
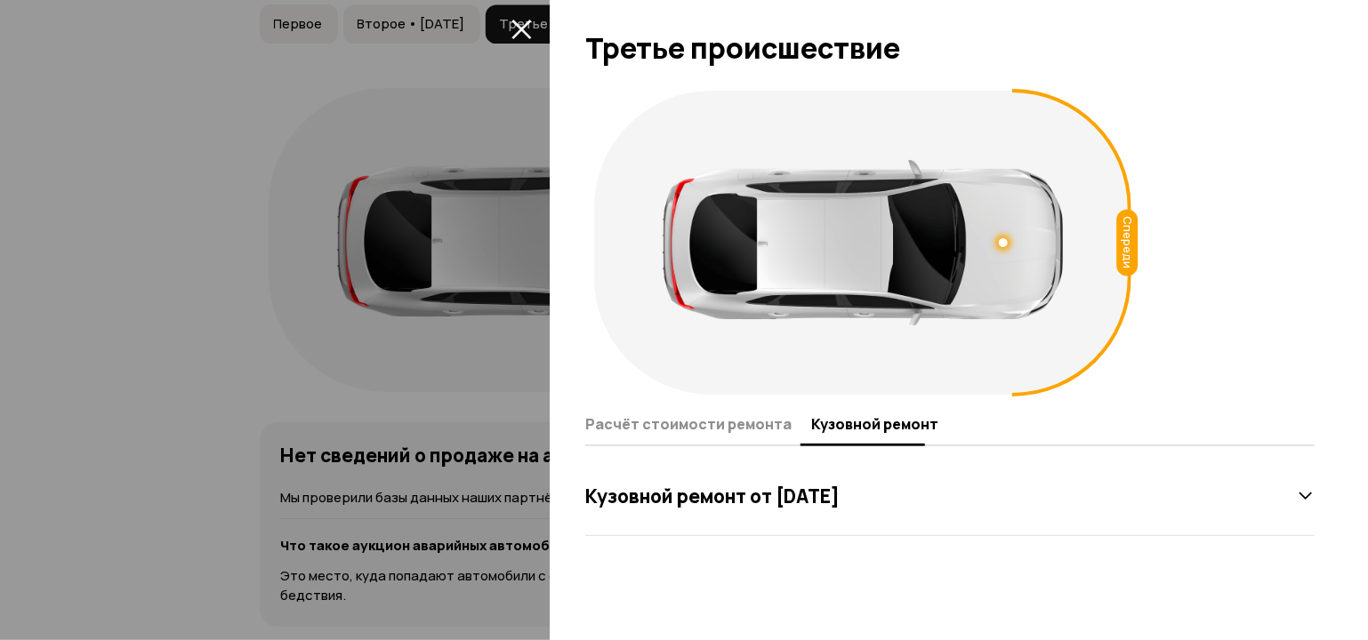
click at [1366, 294] on div "Спереди Расчёт стоимости ремонта Кузовной ремонт Кузовной ремонт от 3 сентября …" at bounding box center [959, 361] width 818 height 558
drag, startPoint x: 1366, startPoint y: 294, endPoint x: 876, endPoint y: 667, distance: 615.6
click at [838, 536] on div "Спереди Расчёт стоимости ремонта Кузовной ремонт Кузовной ремонт от 3 сентября …" at bounding box center [959, 361] width 818 height 558
click at [828, 522] on div "Кузовной ремонт от 3 сентября 2021 года" at bounding box center [949, 496] width 729 height 79
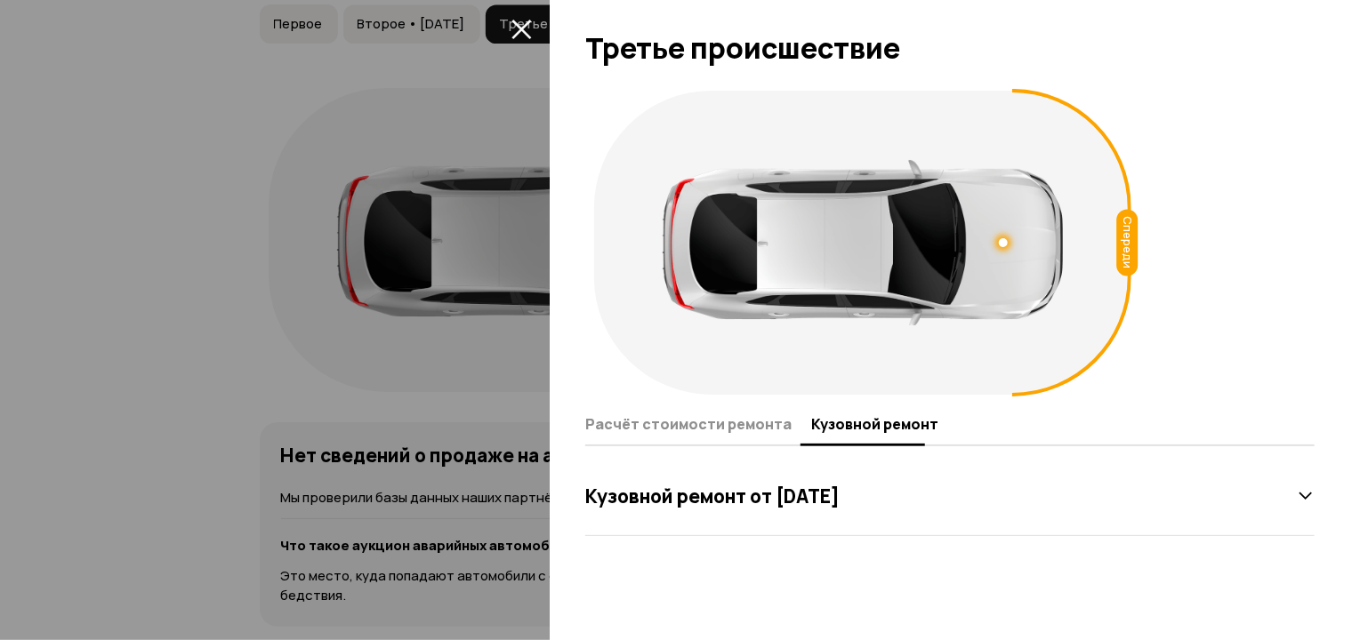
click at [813, 501] on h3 "Кузовной ремонт от 3 сентября 2021 года" at bounding box center [712, 496] width 254 height 23
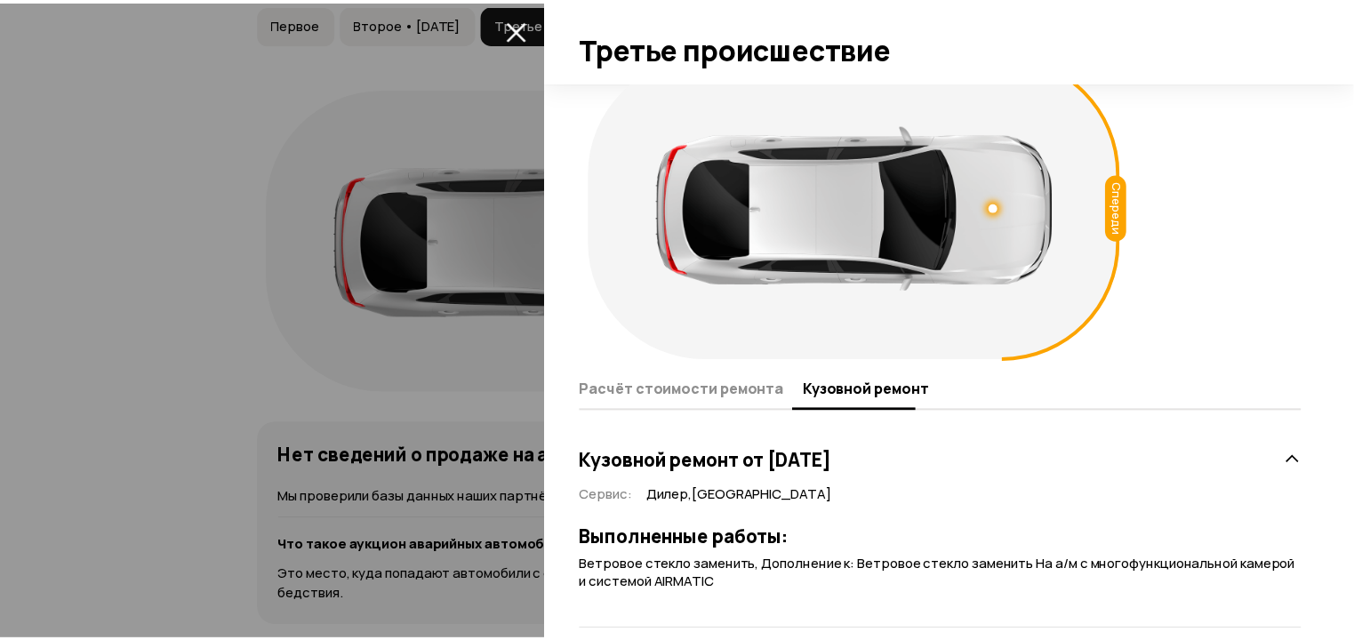
scroll to position [60, 0]
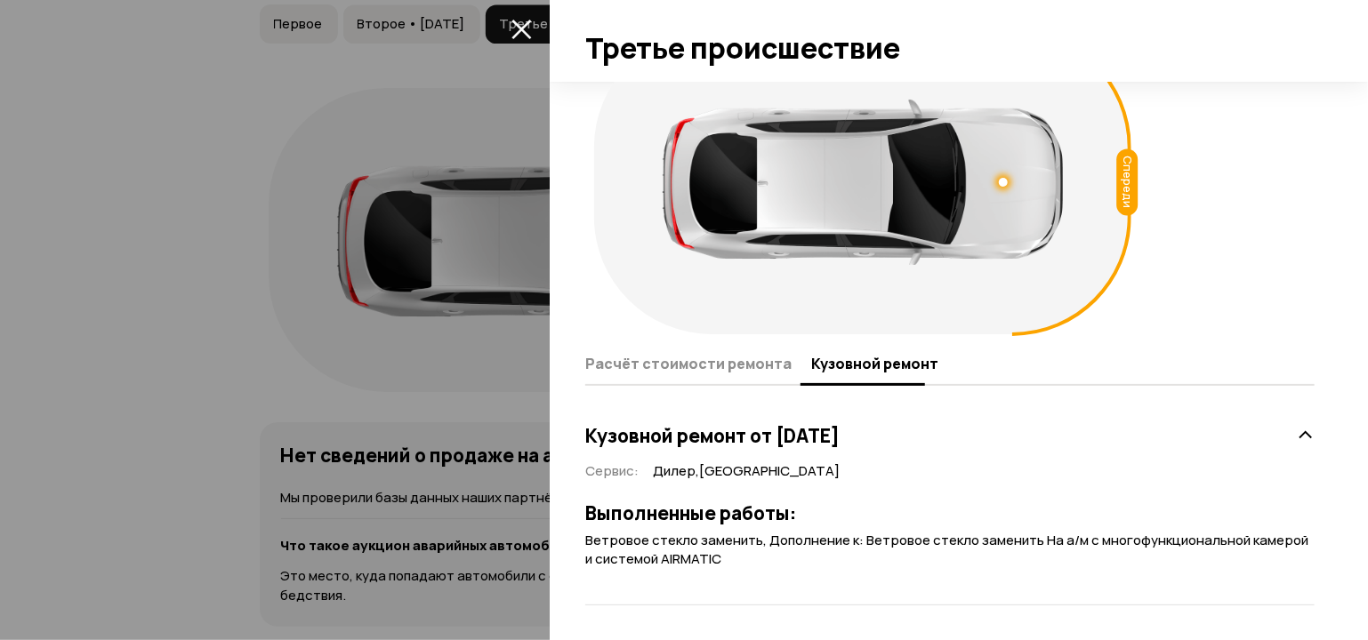
click at [351, 293] on div at bounding box center [684, 320] width 1368 height 640
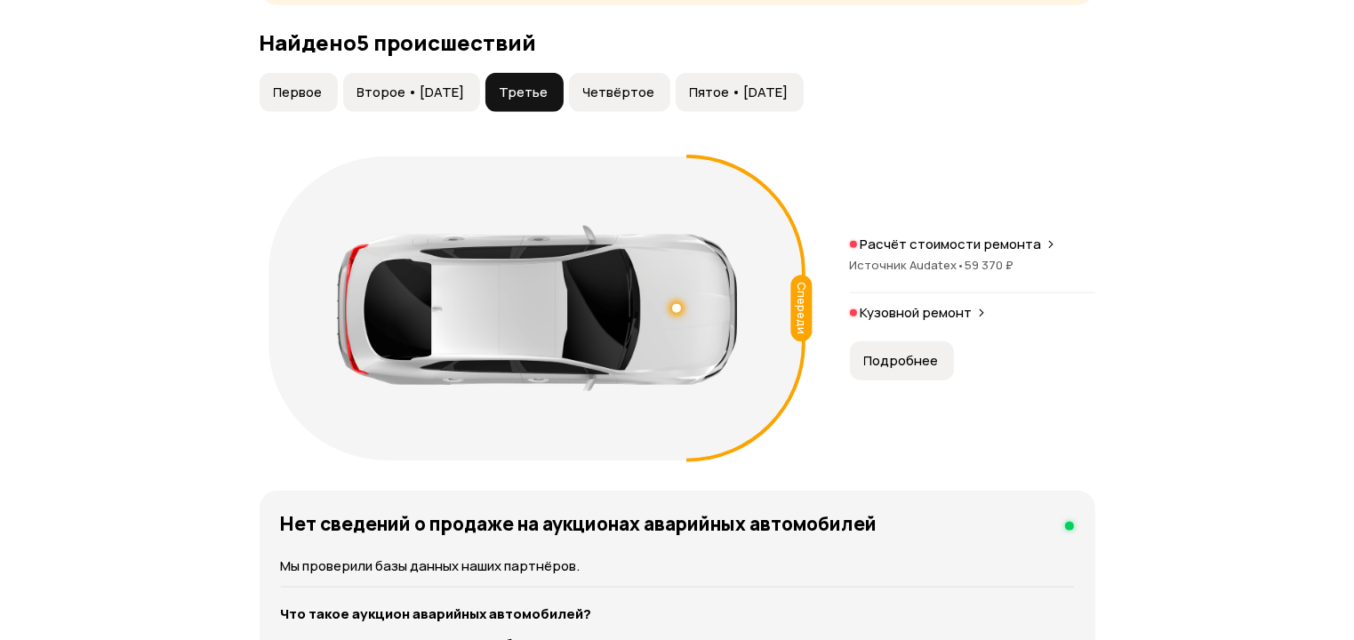
scroll to position [2010, 0]
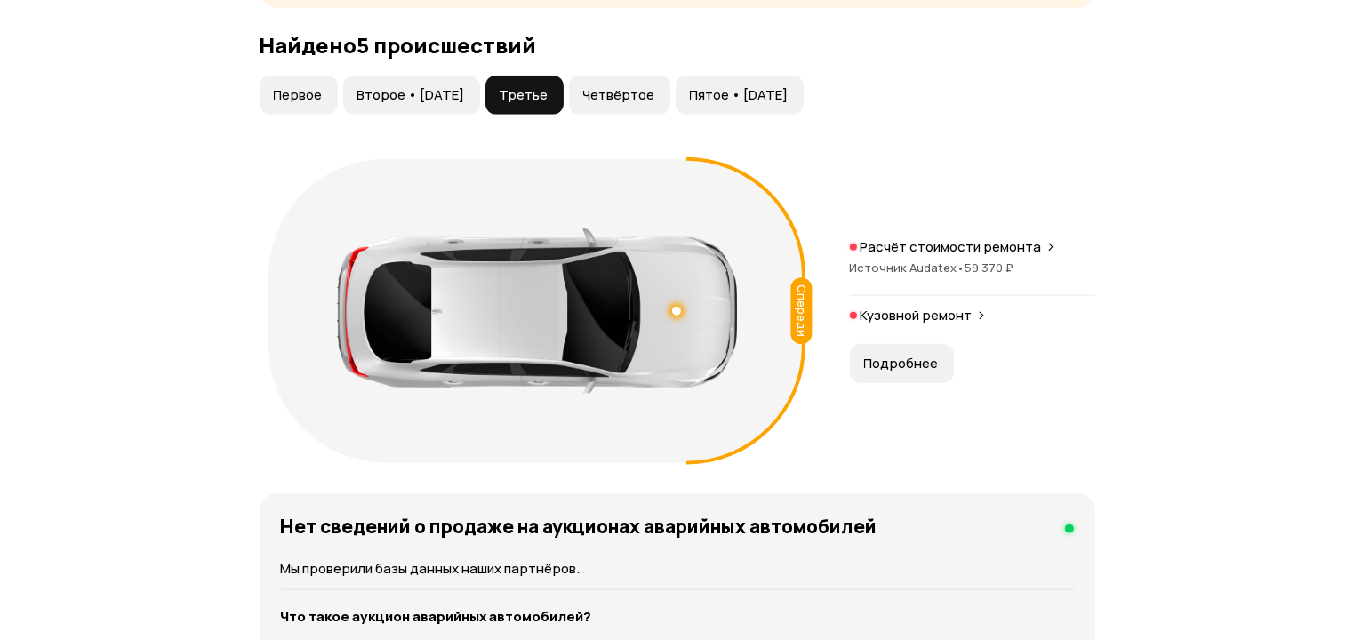
click at [630, 86] on span "Четвёртое" at bounding box center [619, 95] width 72 height 18
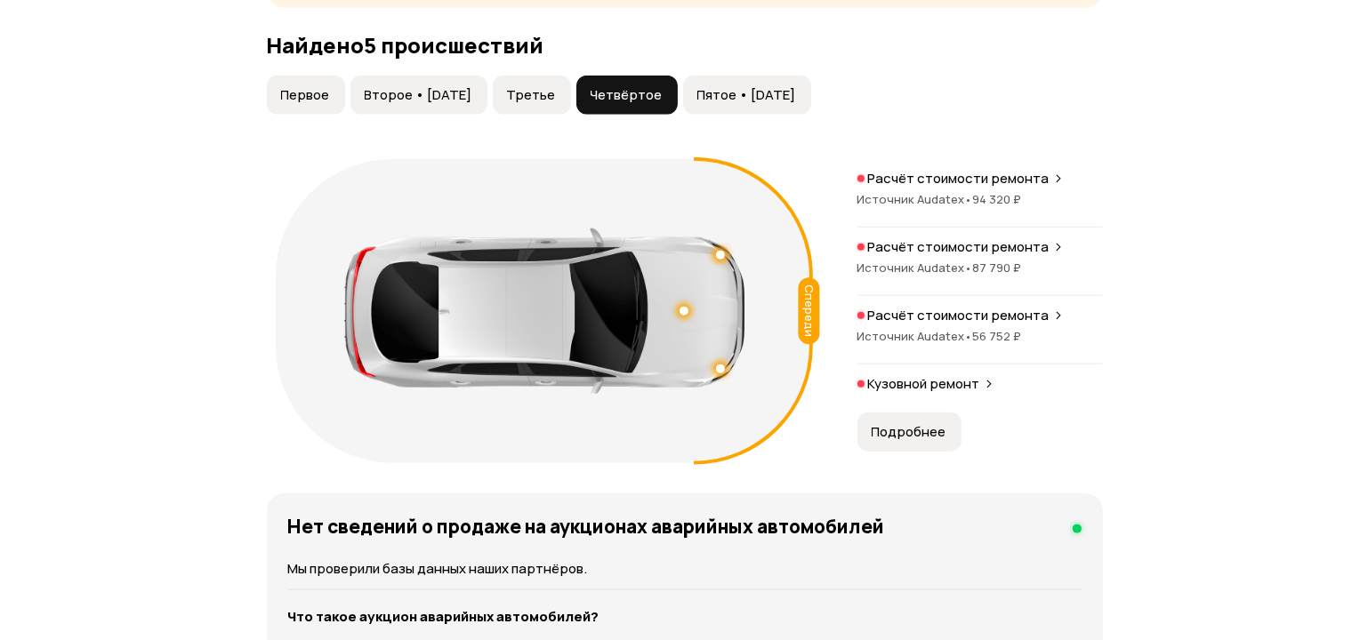
scroll to position [2045, 0]
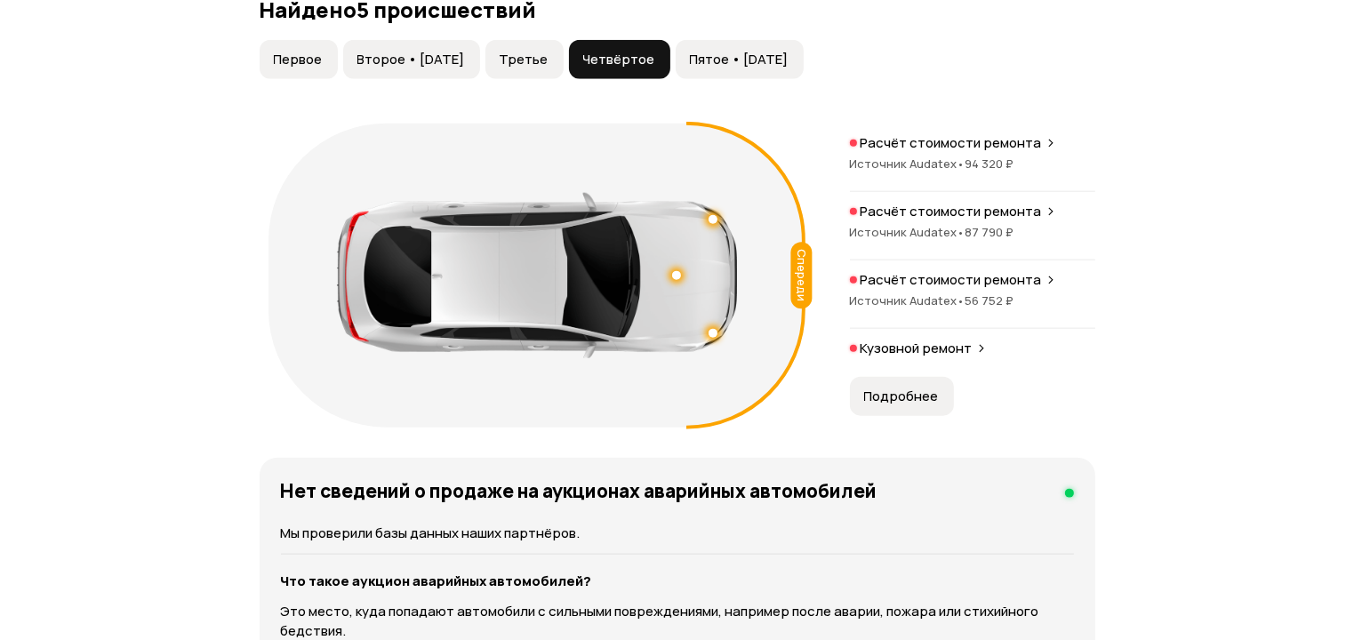
click at [907, 388] on span "Подробнее" at bounding box center [901, 397] width 75 height 18
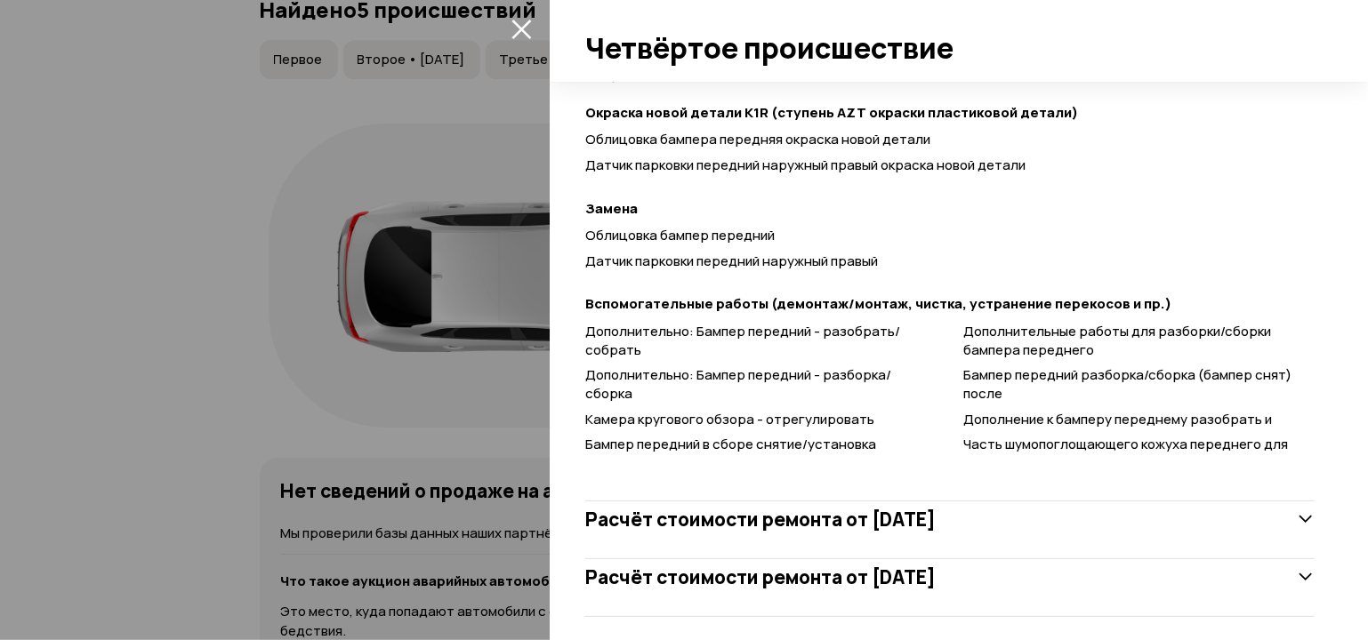
scroll to position [632, 0]
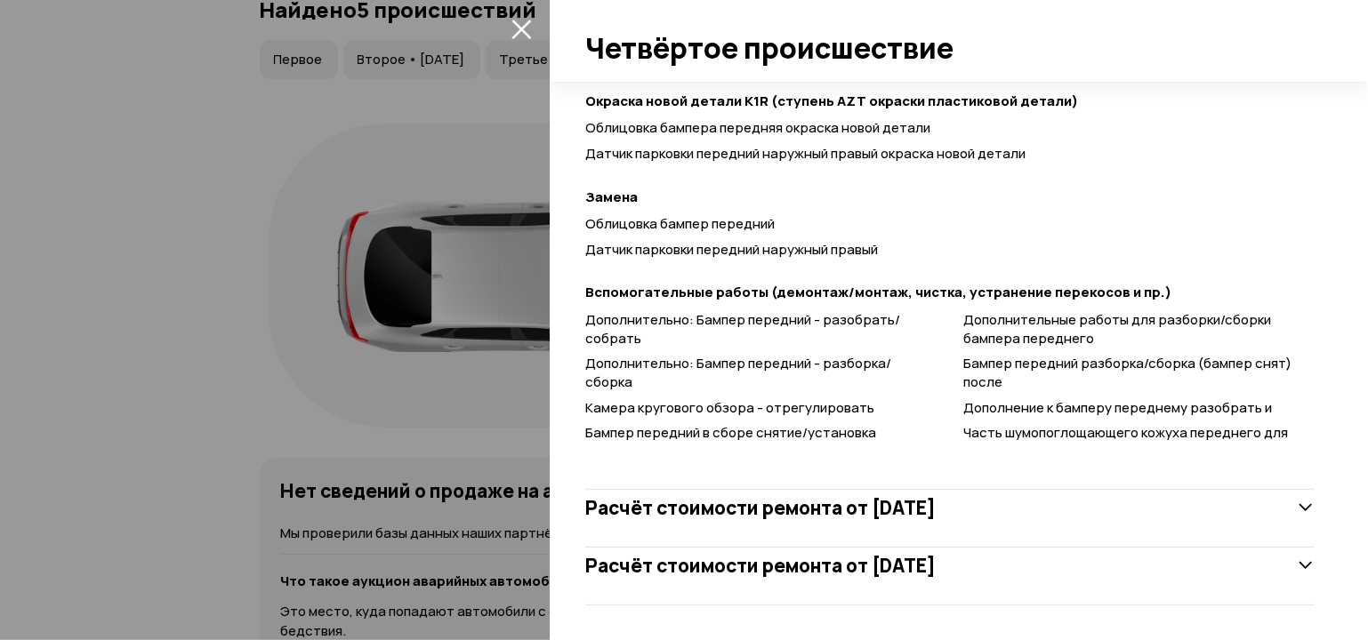
click at [1157, 569] on div "Расчёт стоимости ремонта от 27 сентября 2021 года" at bounding box center [949, 566] width 729 height 36
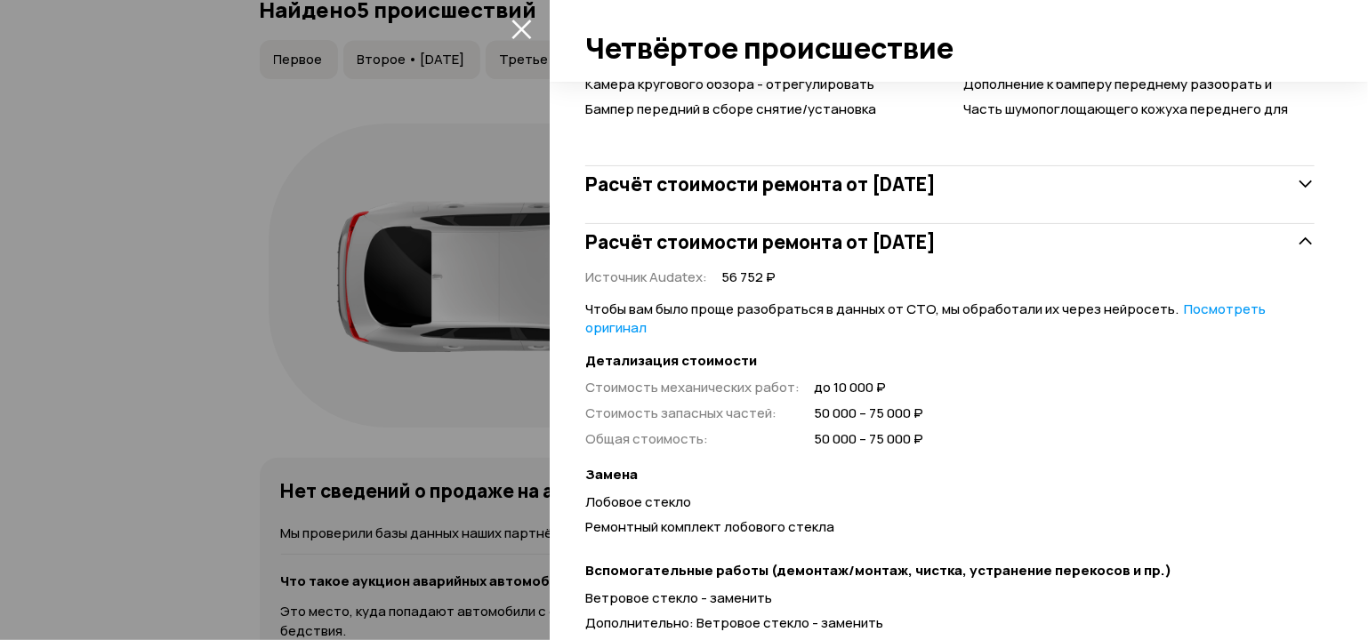
click at [935, 182] on h3 "Расчёт стоимости ремонта от 22 сентября 2021 года" at bounding box center [760, 184] width 350 height 23
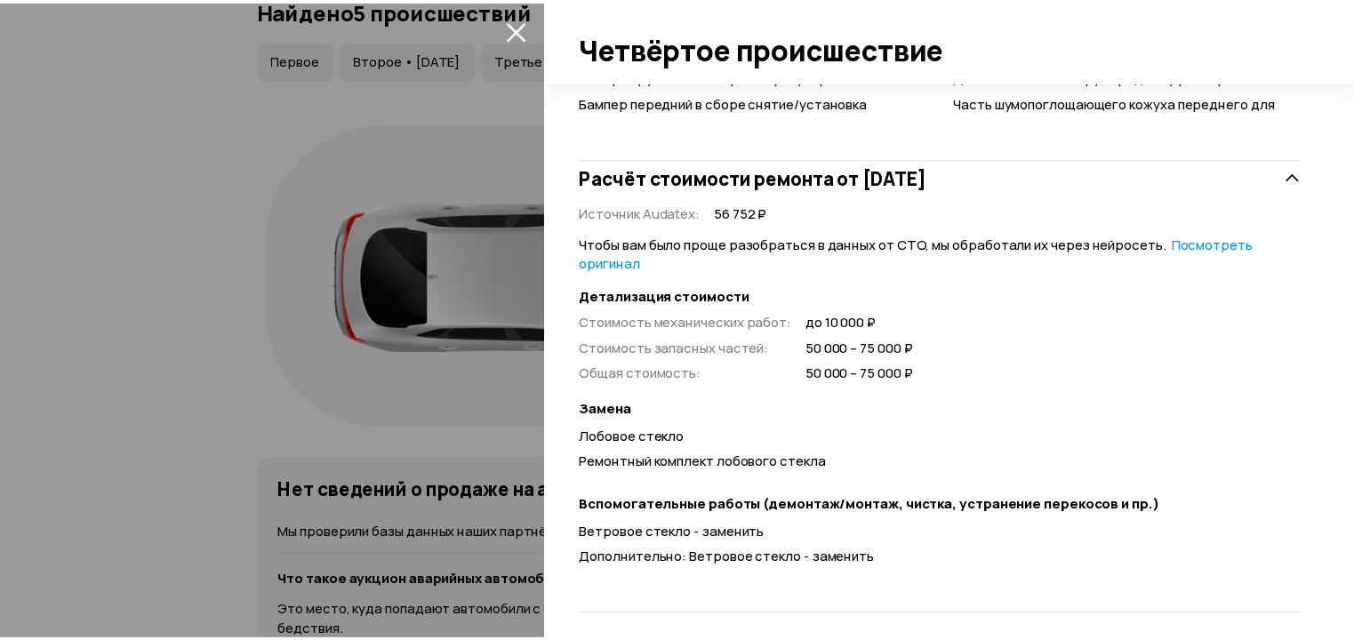
scroll to position [1586, 0]
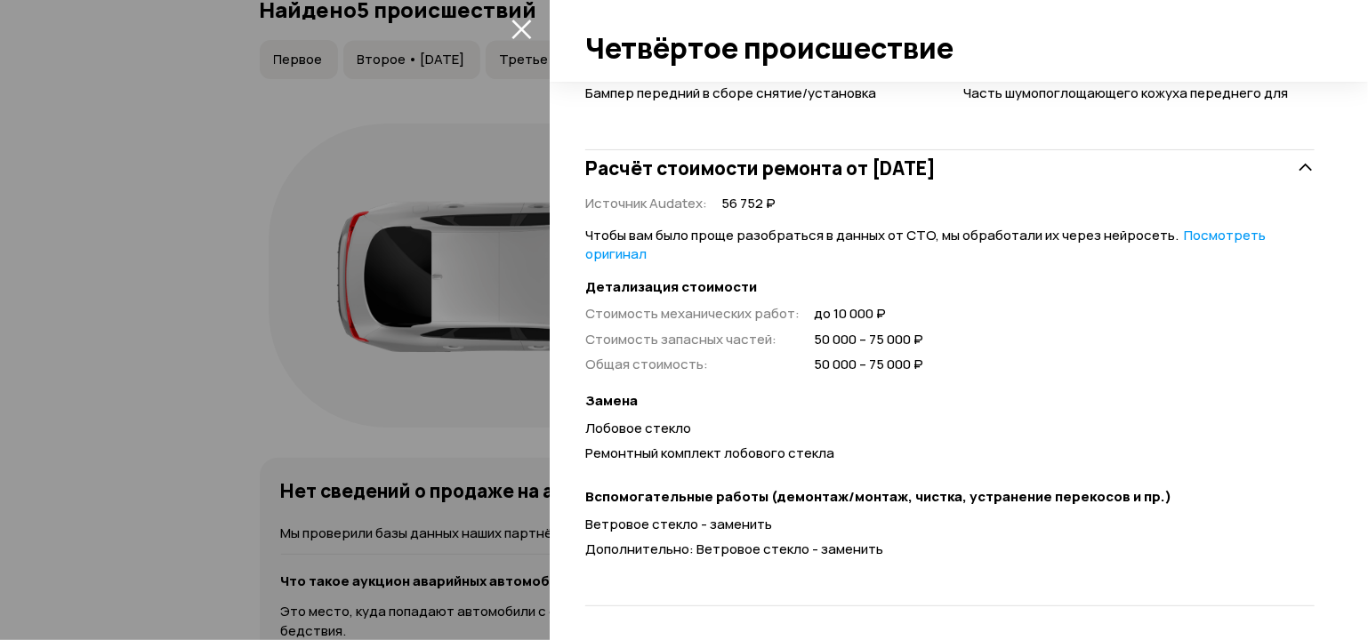
click at [349, 319] on div at bounding box center [684, 320] width 1368 height 640
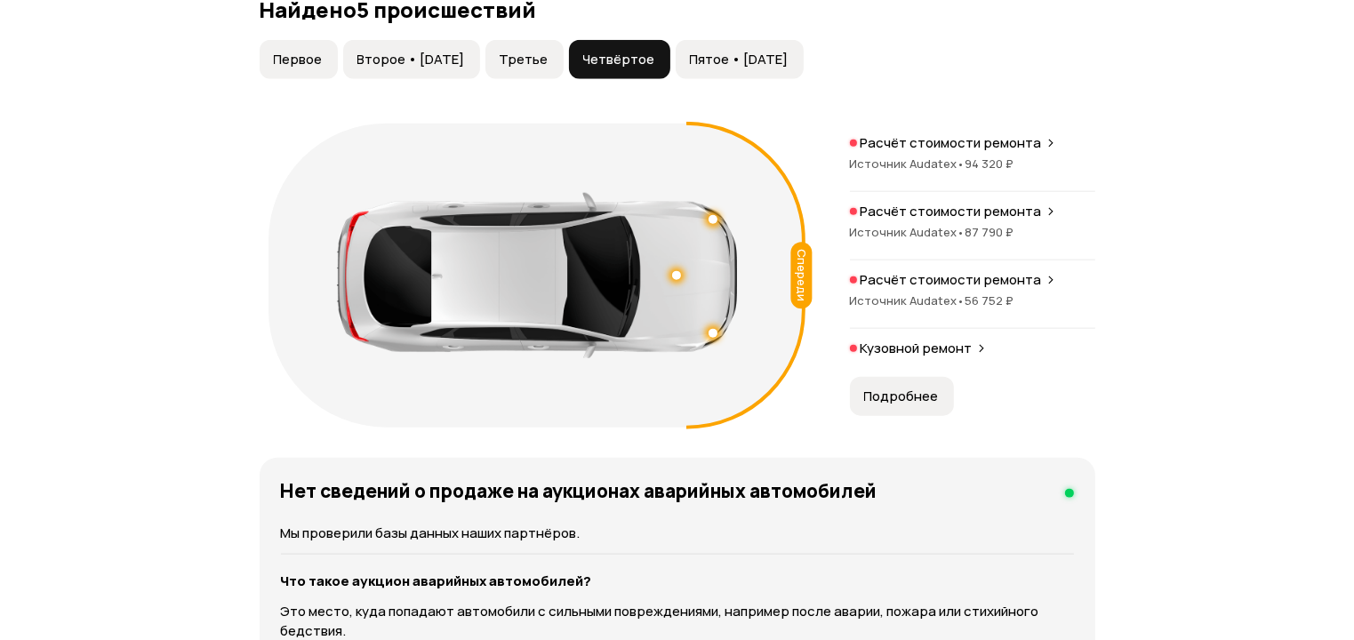
click at [733, 52] on button "Пятое • 15 июн 2025" at bounding box center [740, 59] width 128 height 39
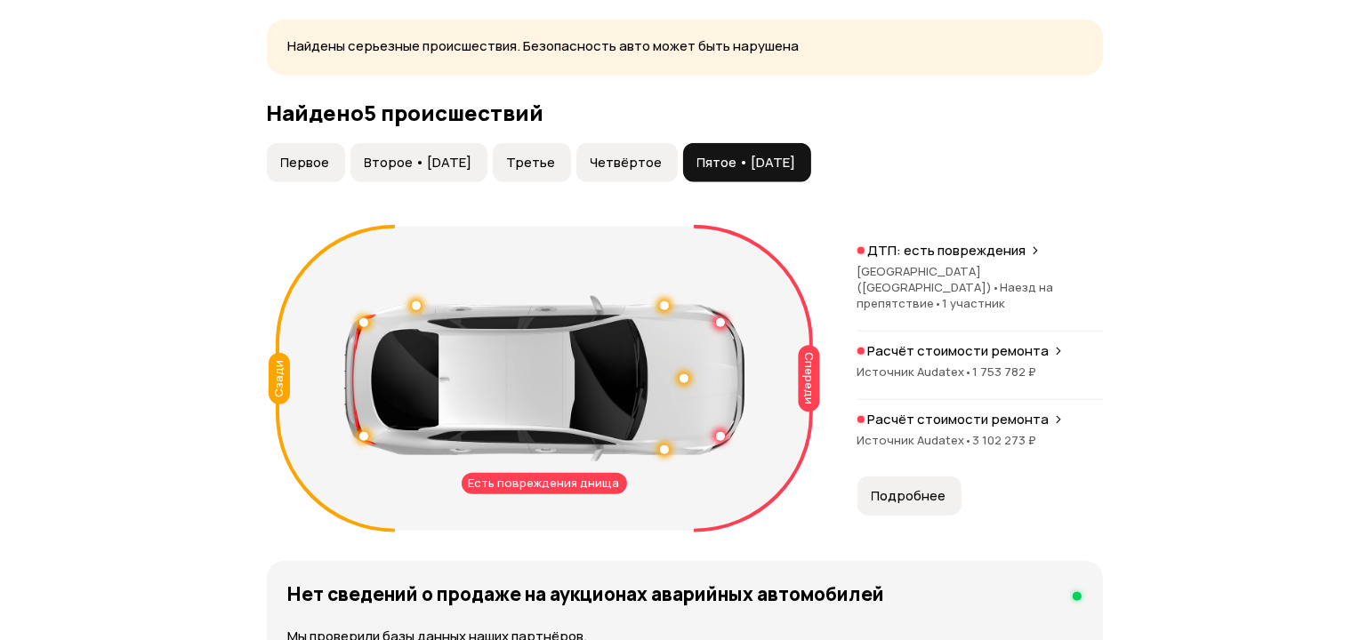
scroll to position [1931, 0]
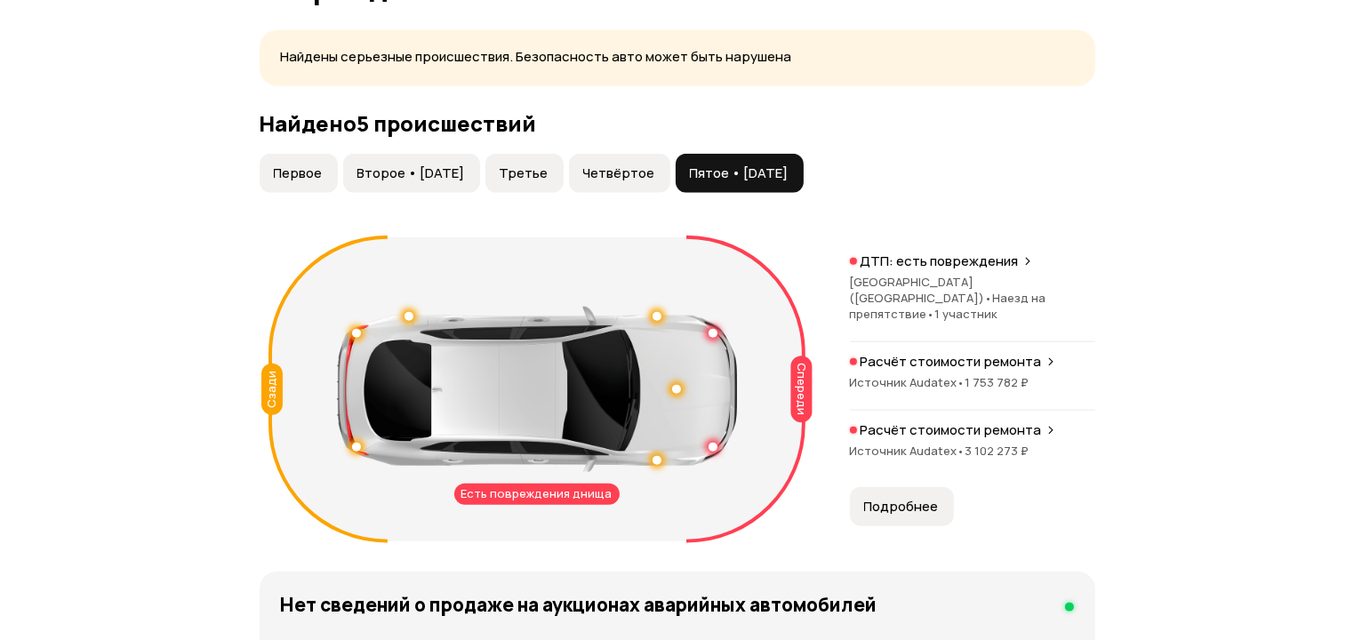
click at [916, 498] on span "Подробнее" at bounding box center [901, 507] width 75 height 18
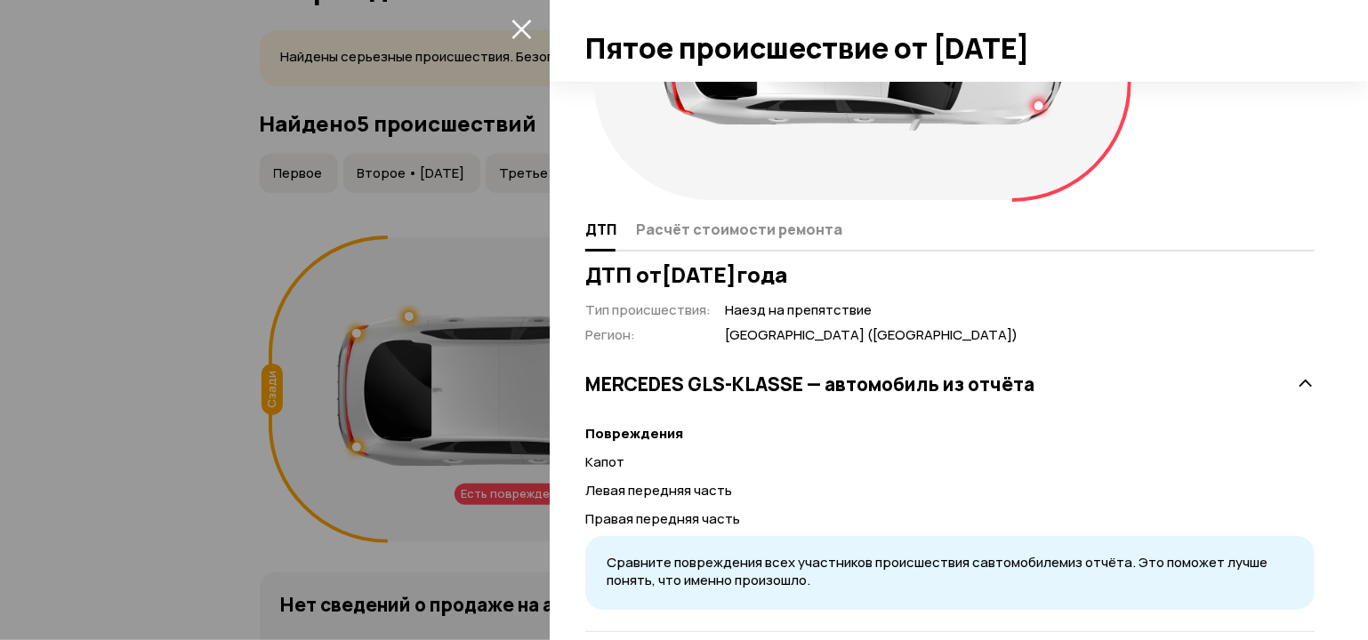
scroll to position [221, 0]
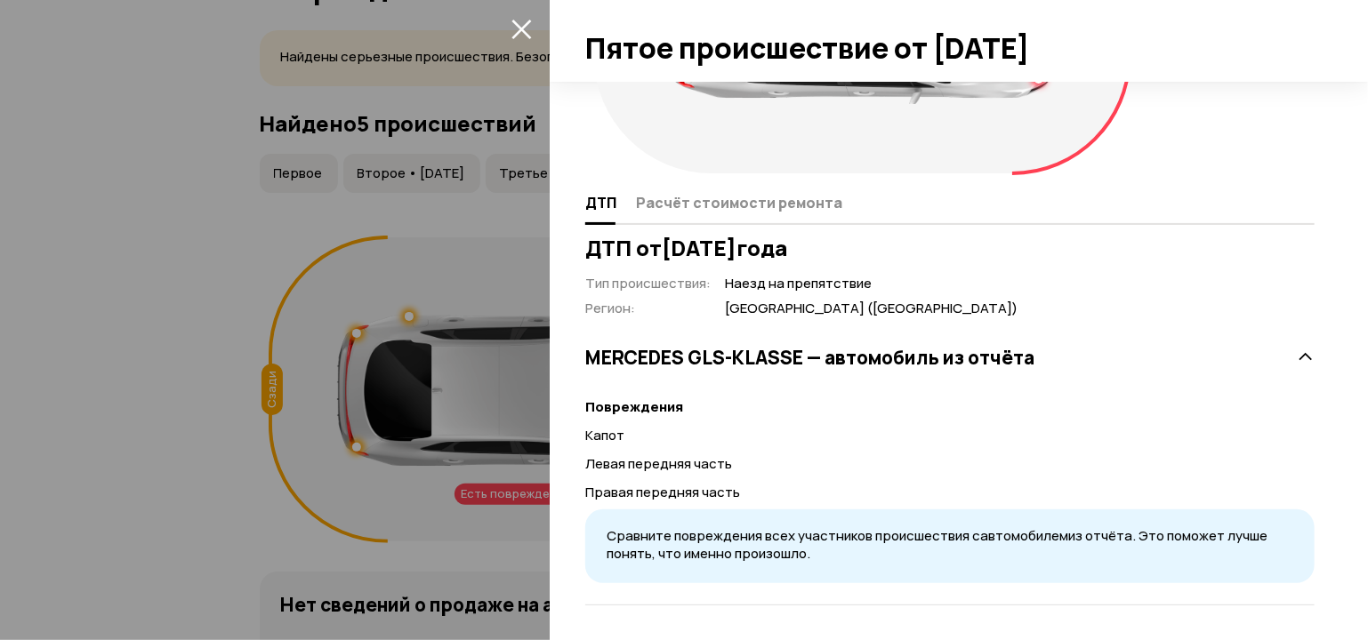
click at [862, 365] on h3 "MERCEDES GLS-KLASSE — автомобиль из отчёта" at bounding box center [809, 357] width 449 height 23
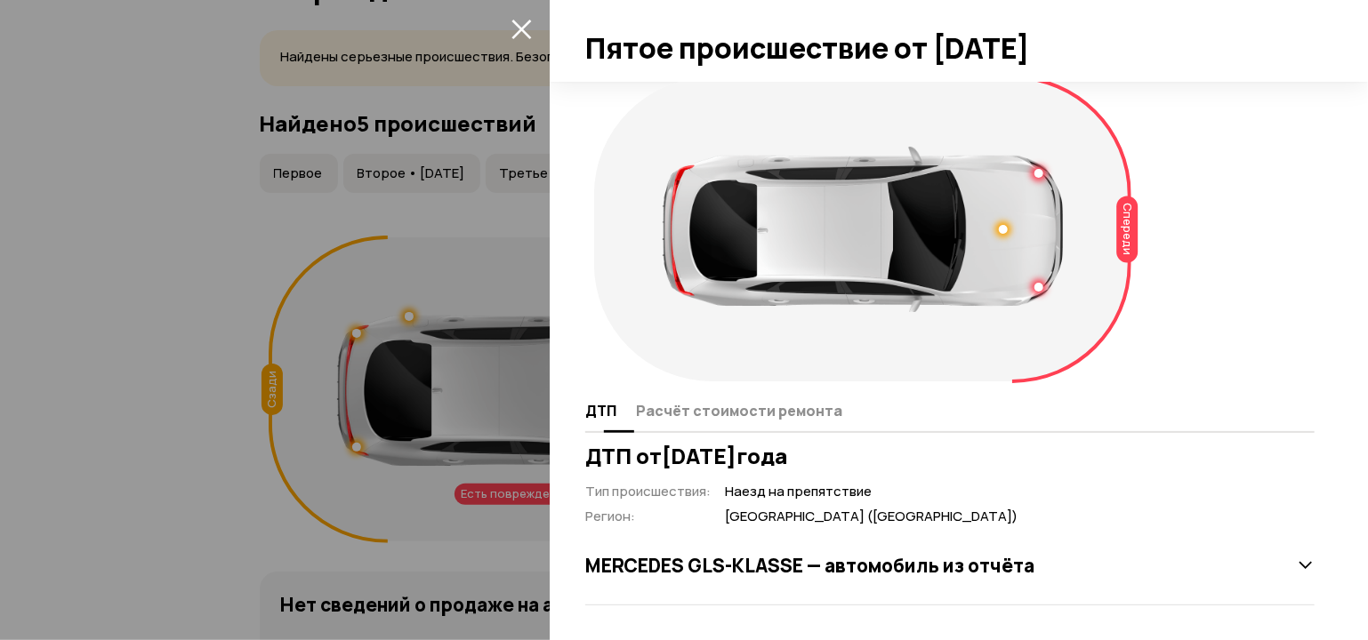
click at [733, 421] on button "Расчёт стоимости ремонта" at bounding box center [736, 410] width 212 height 35
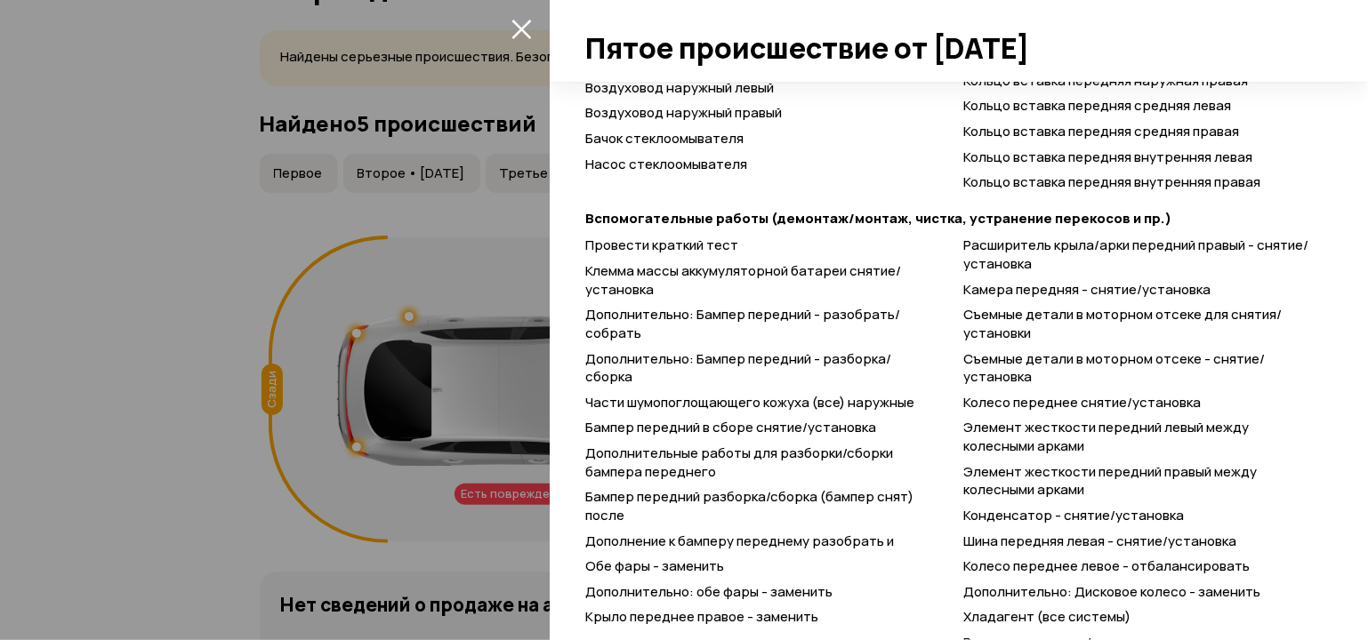
scroll to position [2228, 0]
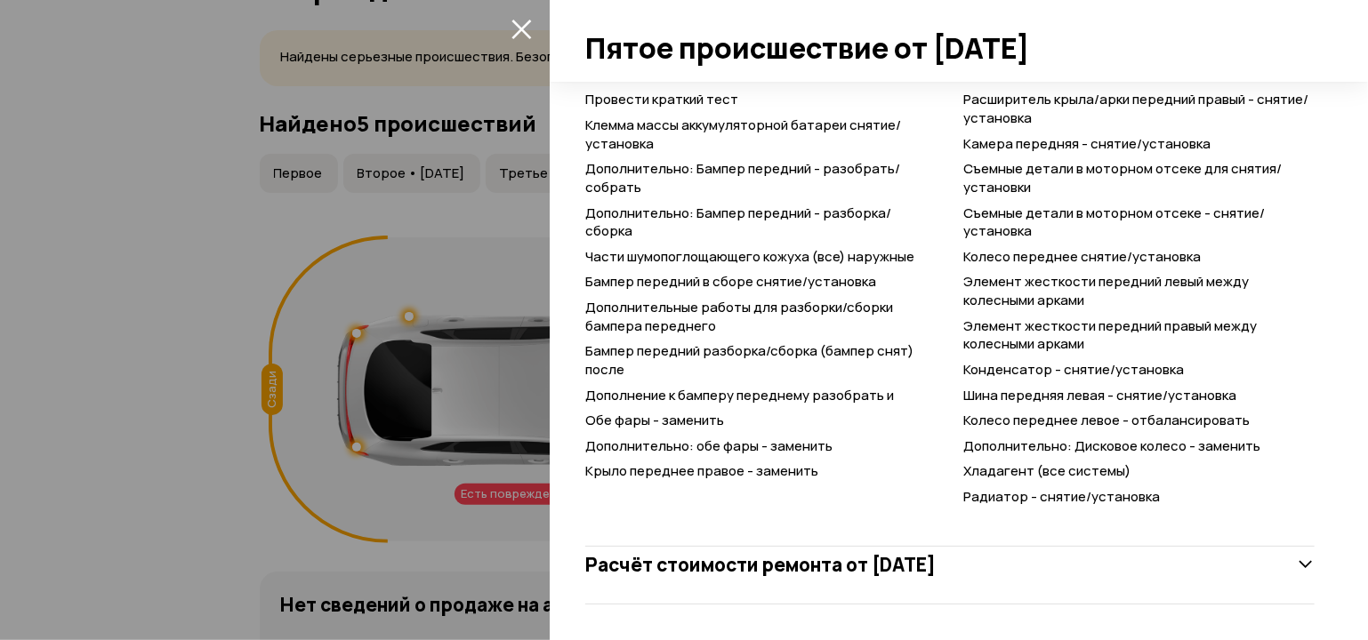
click at [1102, 562] on div "Расчёт стоимости ремонта от 21 августа 2025 года" at bounding box center [949, 565] width 729 height 36
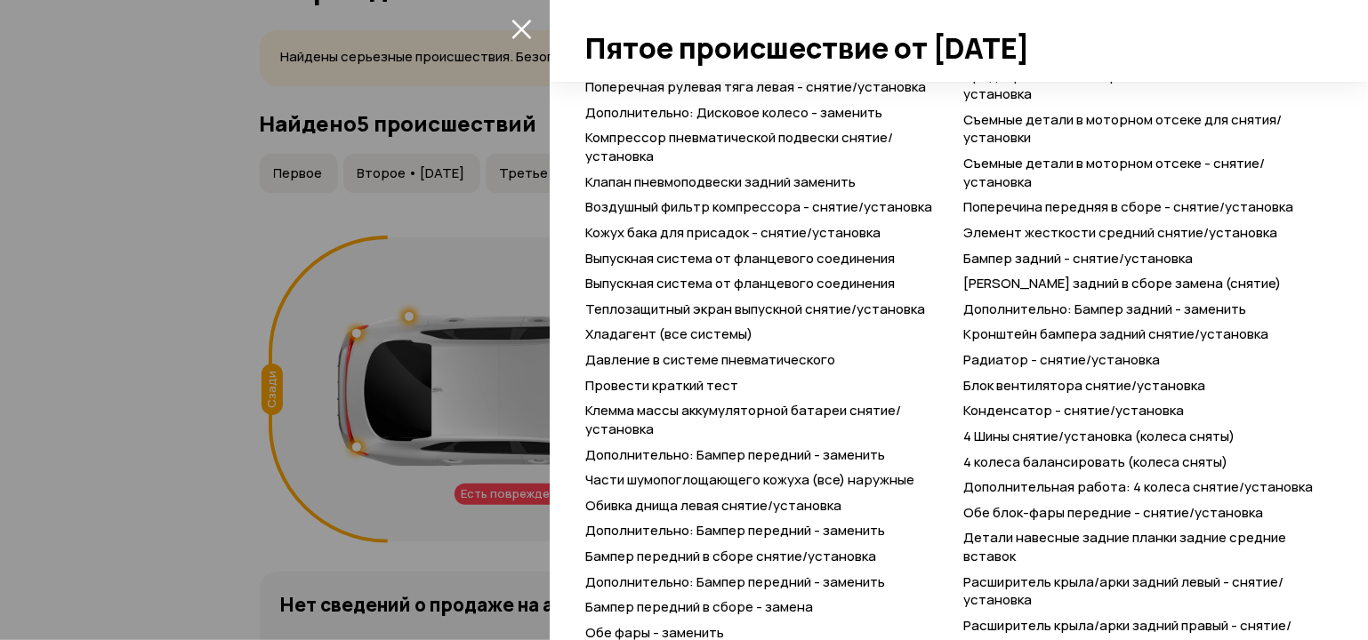
scroll to position [5566, 0]
